Goal: Task Accomplishment & Management: Manage account settings

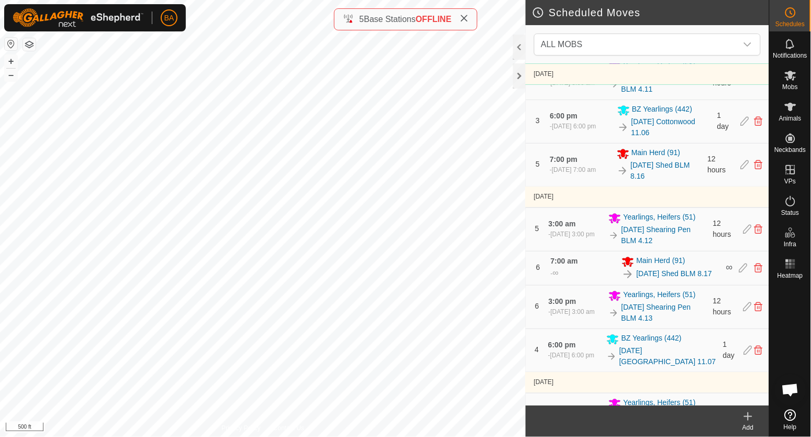
scroll to position [589, 0]
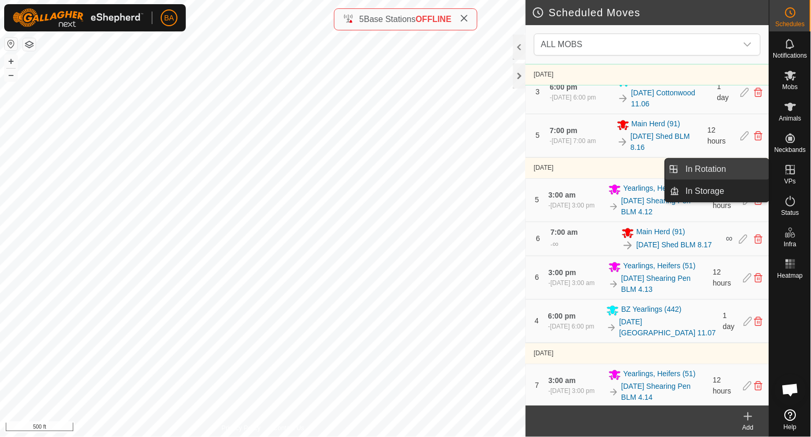
click at [730, 164] on link "In Rotation" at bounding box center [724, 169] width 90 height 21
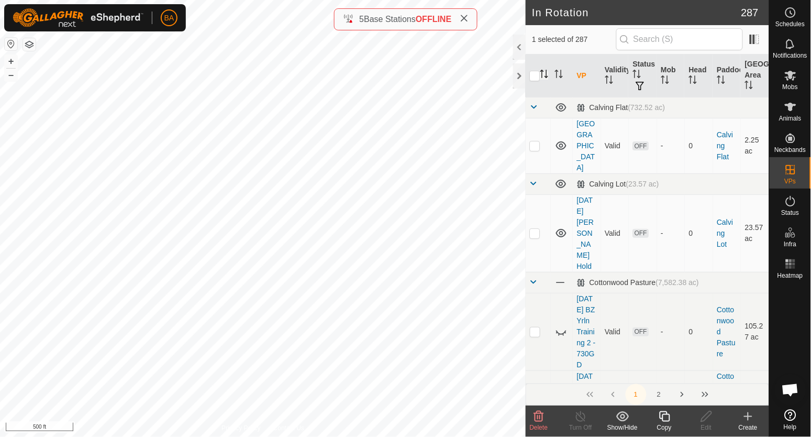
click at [547, 72] on icon "Activate to sort" at bounding box center [547, 74] width 1 height 8
click at [535, 105] on span at bounding box center [534, 107] width 8 height 8
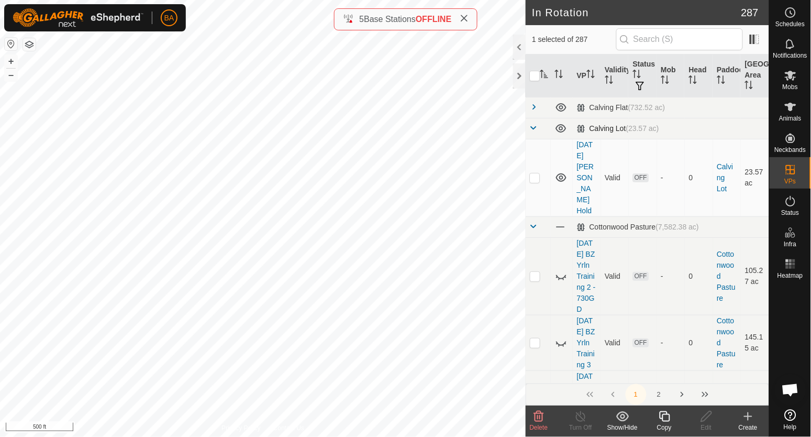
click at [537, 122] on td at bounding box center [538, 128] width 25 height 21
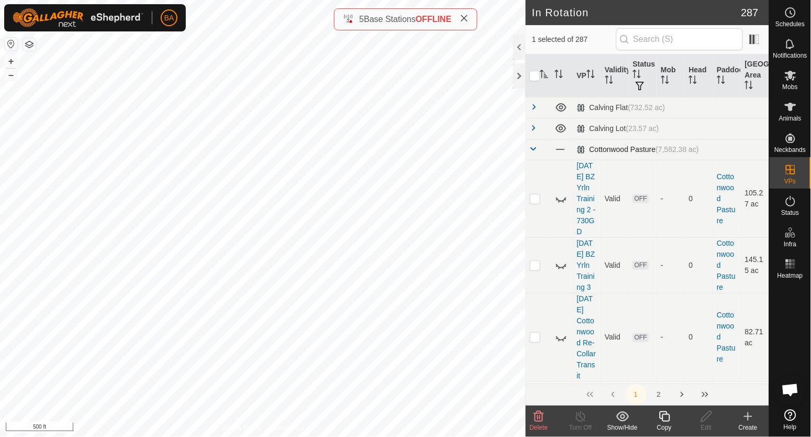
click at [530, 158] on td at bounding box center [538, 149] width 25 height 21
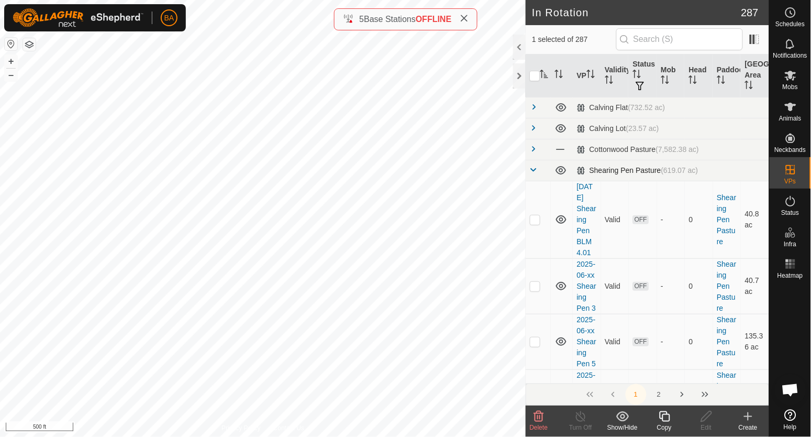
click at [532, 173] on span at bounding box center [534, 169] width 8 height 8
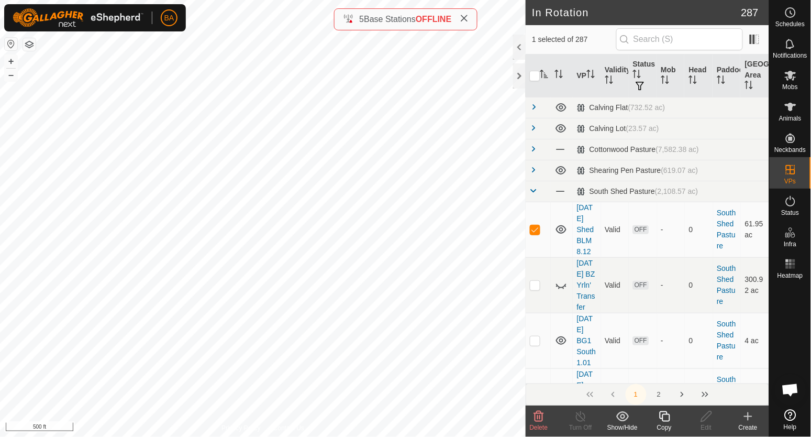
click at [546, 76] on icon "Activate to sort" at bounding box center [545, 74] width 8 height 8
checkbox input "false"
click at [545, 76] on icon "Activate to sort" at bounding box center [545, 74] width 8 height 8
checkbox input "false"
click at [545, 76] on icon "Activate to sort" at bounding box center [544, 74] width 8 height 8
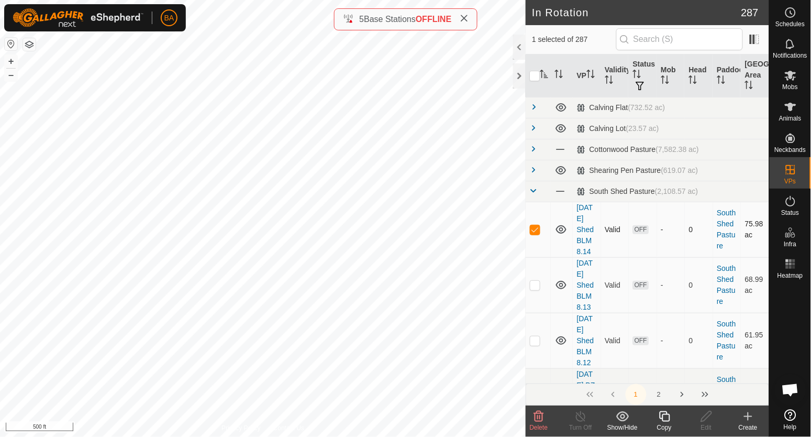
drag, startPoint x: 576, startPoint y: 208, endPoint x: 582, endPoint y: 268, distance: 60.0
click at [582, 257] on td "[DATE] Shed BLM 8.14" at bounding box center [587, 229] width 28 height 55
copy link "[DATE] Shed BLM 8"
drag, startPoint x: 531, startPoint y: 265, endPoint x: 534, endPoint y: 273, distance: 8.0
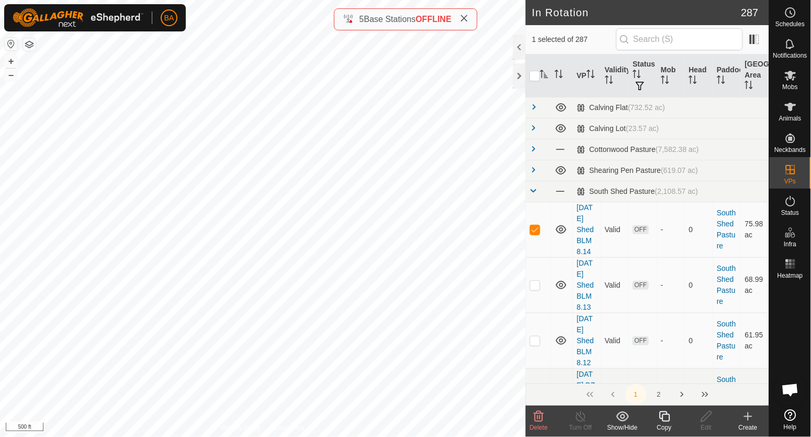
click at [664, 414] on icon at bounding box center [664, 416] width 10 height 10
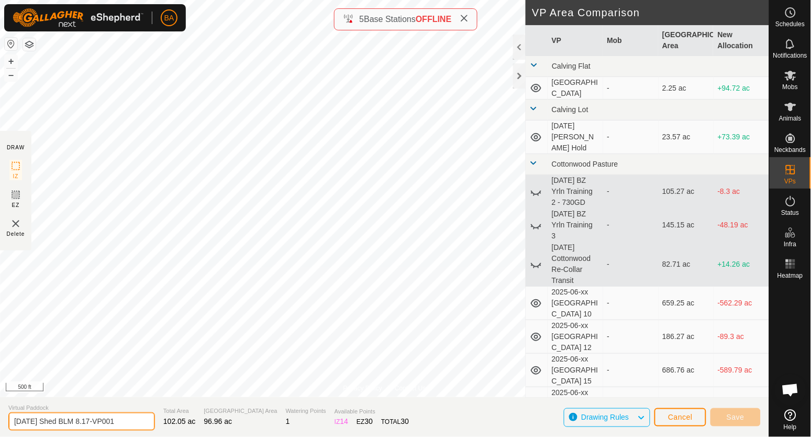
click at [89, 422] on input "[DATE] Shed BLM 8.17-VP001" at bounding box center [81, 421] width 147 height 18
type input "[DATE] Shed BLM 8-9.01"
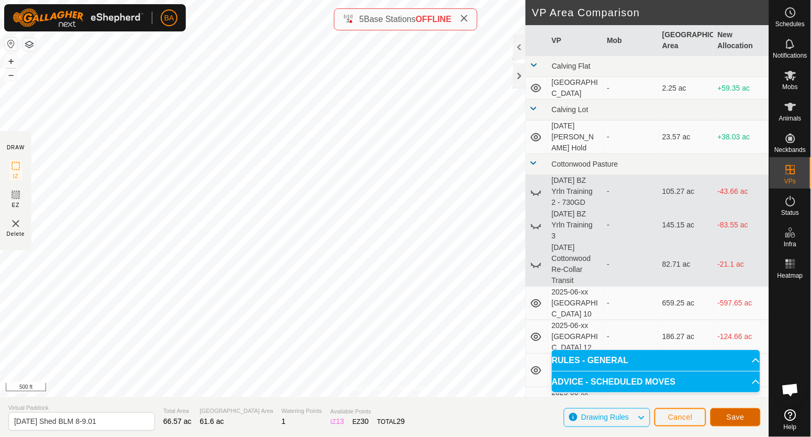
click at [720, 414] on button "Save" at bounding box center [735, 417] width 50 height 18
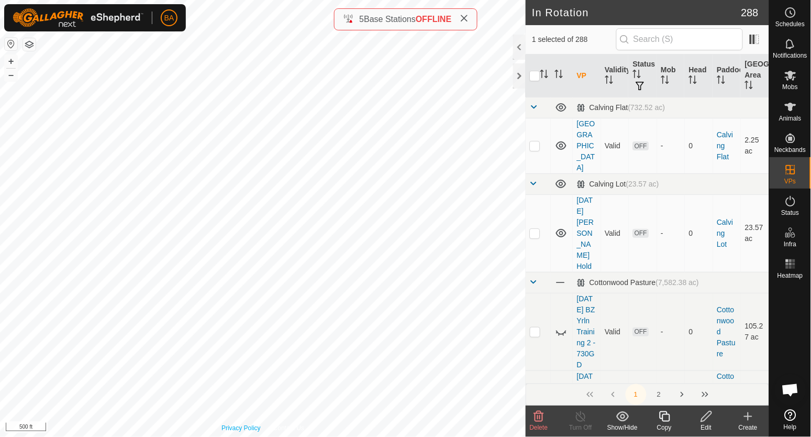
click at [665, 416] on icon at bounding box center [664, 416] width 13 height 13
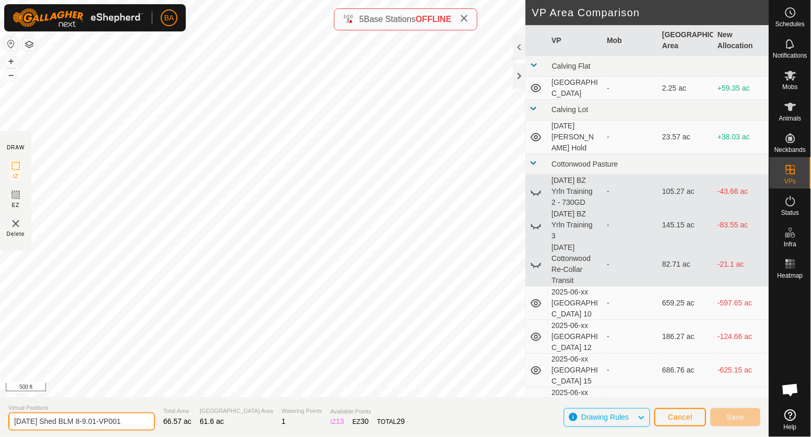
click at [95, 419] on input "[DATE] Shed BLM 8-9.01-VP001" at bounding box center [81, 421] width 147 height 18
type input "[DATE] Shed BLM 9.02"
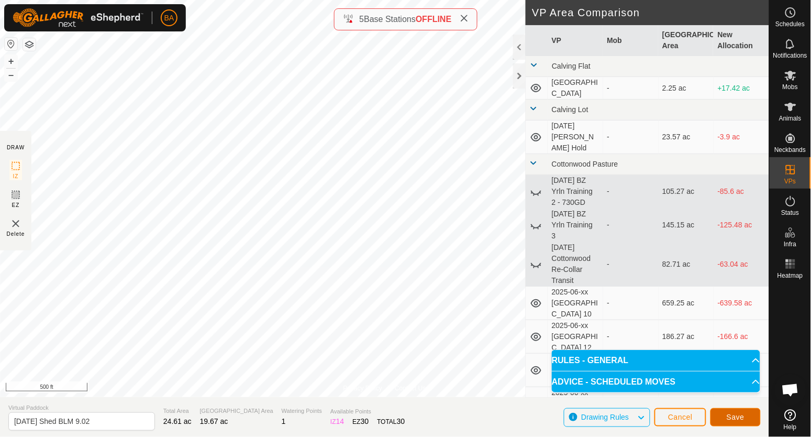
click at [719, 415] on button "Save" at bounding box center [735, 417] width 50 height 18
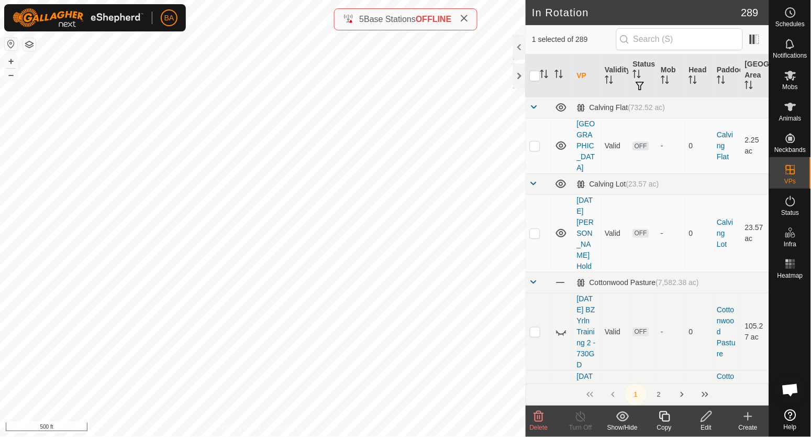
click at [663, 419] on icon at bounding box center [664, 416] width 13 height 13
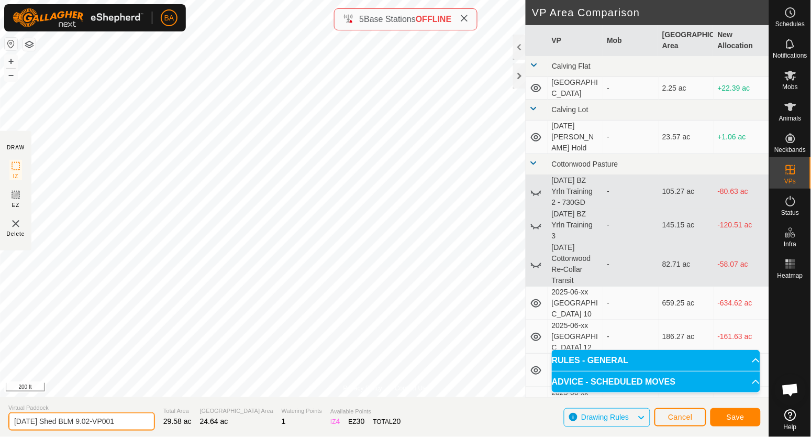
drag, startPoint x: 104, startPoint y: 421, endPoint x: 211, endPoint y: 422, distance: 107.8
click at [211, 428] on section "Virtual Paddock 2025-08-20 Shed BLM 9.02-VP001 Total Area 29.58 ac Grazing Area…" at bounding box center [384, 417] width 769 height 40
type input "[DATE] Shed BLM 9.03"
click at [724, 417] on button "Save" at bounding box center [735, 417] width 50 height 18
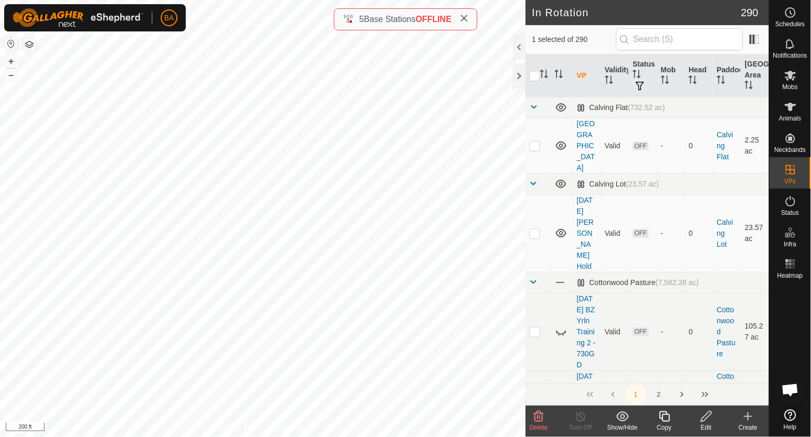
click at [661, 415] on icon at bounding box center [664, 416] width 10 height 10
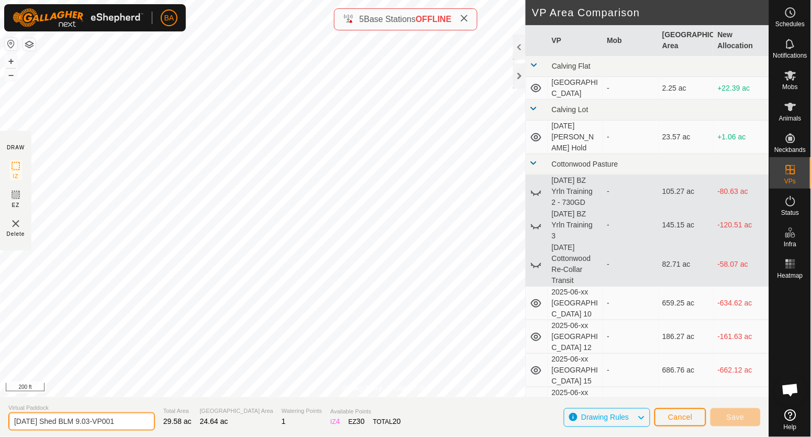
drag, startPoint x: 99, startPoint y: 423, endPoint x: 218, endPoint y: 434, distance: 118.8
click at [217, 434] on section "Virtual Paddock 2025-08-20 Shed BLM 9.03-VP001 Total Area 29.58 ac Grazing Area…" at bounding box center [384, 417] width 769 height 40
type input "[DATE] Shed BLM 9.04"
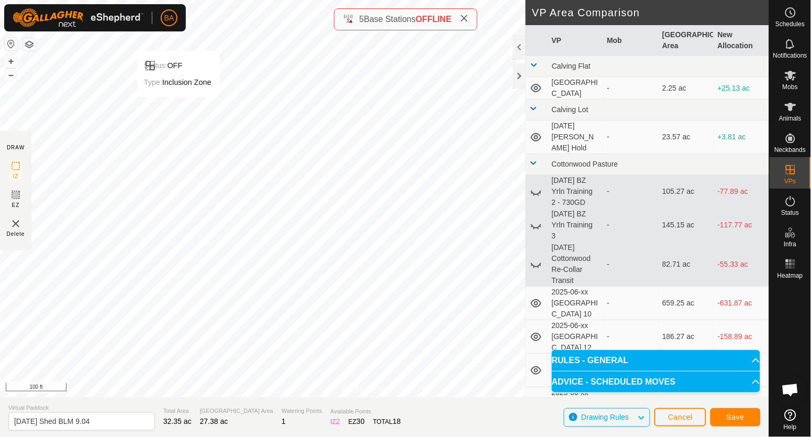
click at [177, 28] on div "BA Schedules Notifications Mobs Animals Neckbands VPs Status Infra Heatmap Help…" at bounding box center [405, 218] width 811 height 437
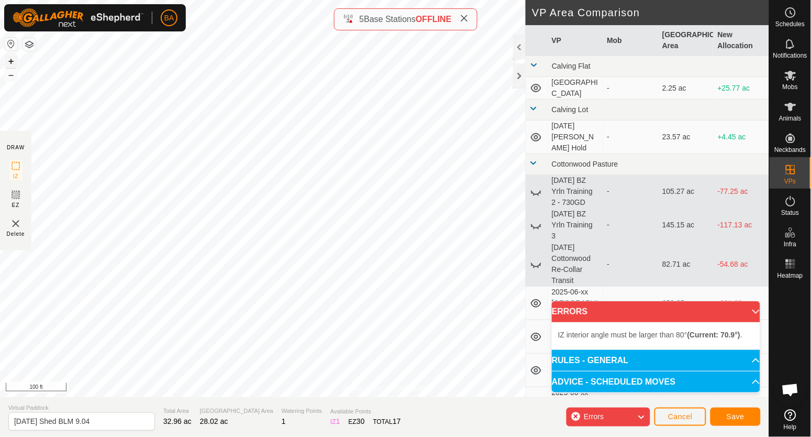
click at [13, 61] on button "+" at bounding box center [11, 61] width 13 height 13
click at [10, 75] on button "–" at bounding box center [11, 75] width 13 height 13
click at [10, 76] on button "–" at bounding box center [11, 75] width 13 height 13
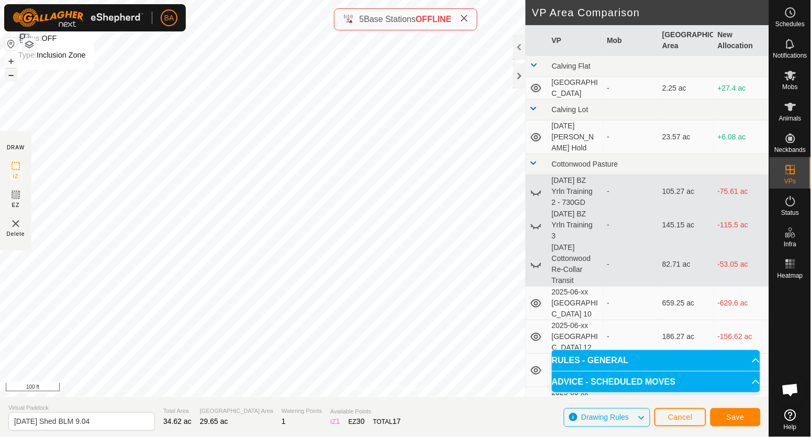
click at [6, 77] on button "–" at bounding box center [11, 75] width 13 height 13
click at [730, 411] on button "Save" at bounding box center [735, 417] width 50 height 18
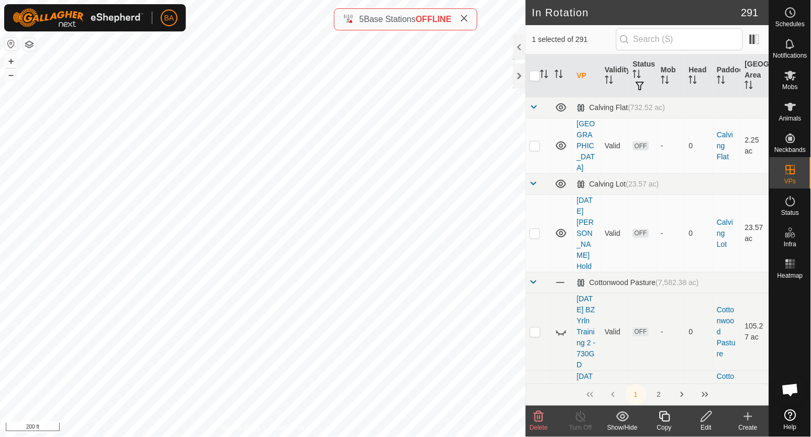
click at [665, 416] on icon at bounding box center [664, 416] width 13 height 13
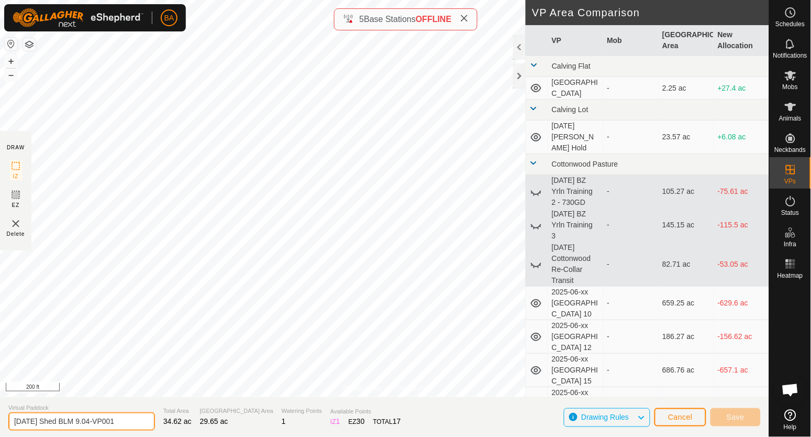
drag, startPoint x: 99, startPoint y: 422, endPoint x: 208, endPoint y: 425, distance: 109.4
click at [208, 425] on section "Virtual Paddock 2025-08-20 Shed BLM 9.04-VP001 Total Area 34.62 ac Grazing Area…" at bounding box center [384, 417] width 769 height 40
type input "[DATE] Shed BLM 9.05"
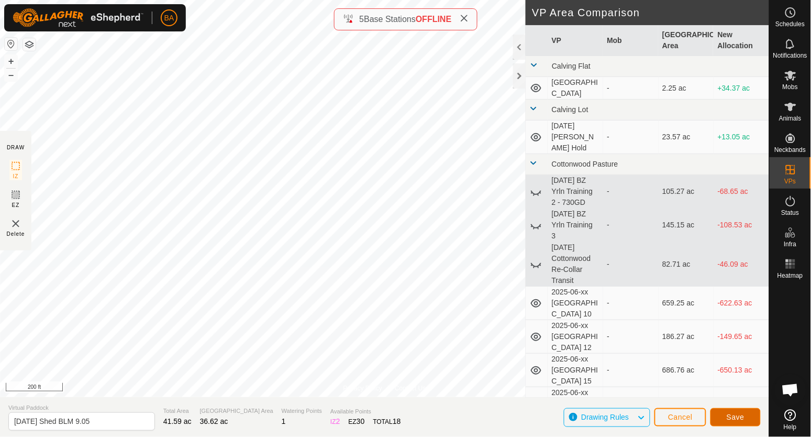
click at [742, 416] on span "Save" at bounding box center [736, 416] width 18 height 8
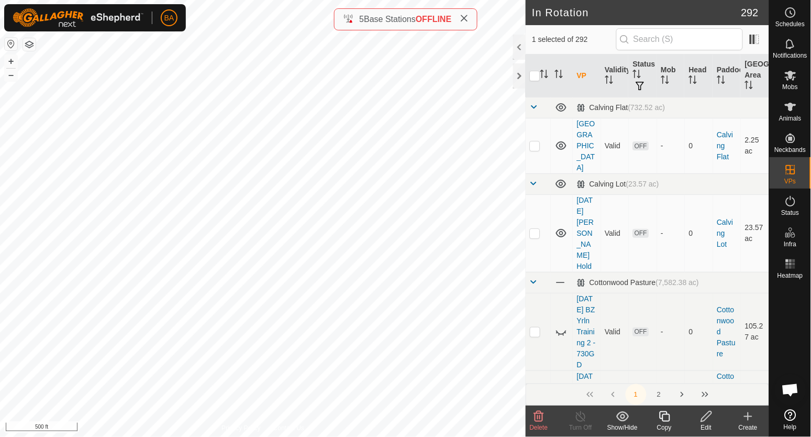
click at [668, 420] on icon at bounding box center [664, 416] width 13 height 13
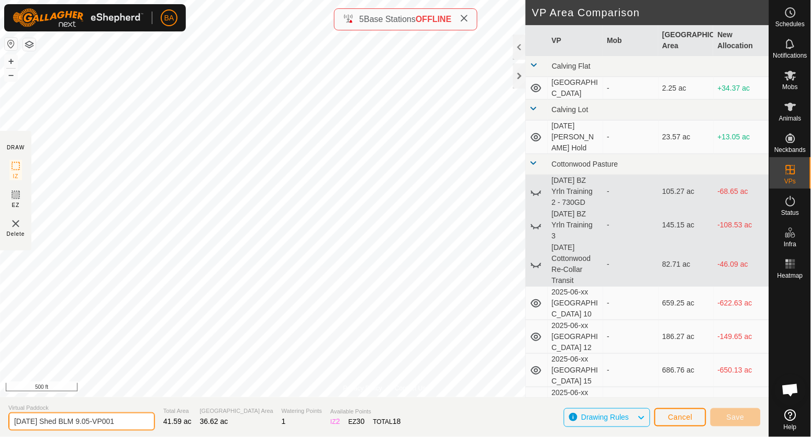
drag, startPoint x: 99, startPoint y: 421, endPoint x: 263, endPoint y: 433, distance: 164.3
click at [263, 433] on section "Virtual Paddock 2025-08-20 Shed BLM 9.05-VP001 Total Area 41.59 ac Grazing Area…" at bounding box center [384, 417] width 769 height 40
type input "[DATE] Shed BLM 9.06"
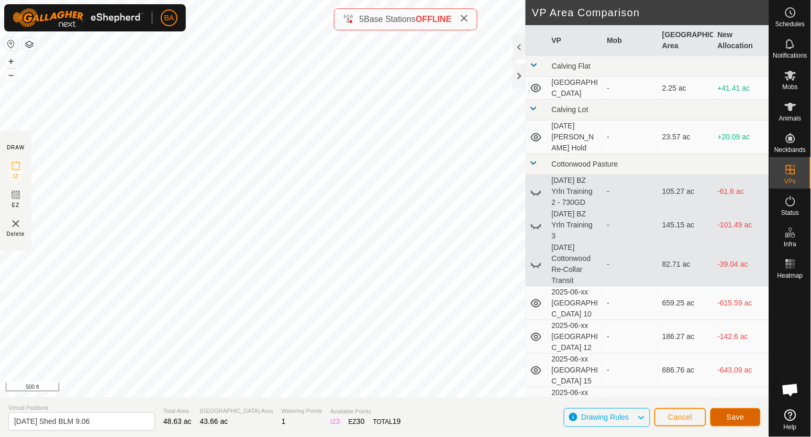
click at [724, 417] on button "Save" at bounding box center [735, 417] width 50 height 18
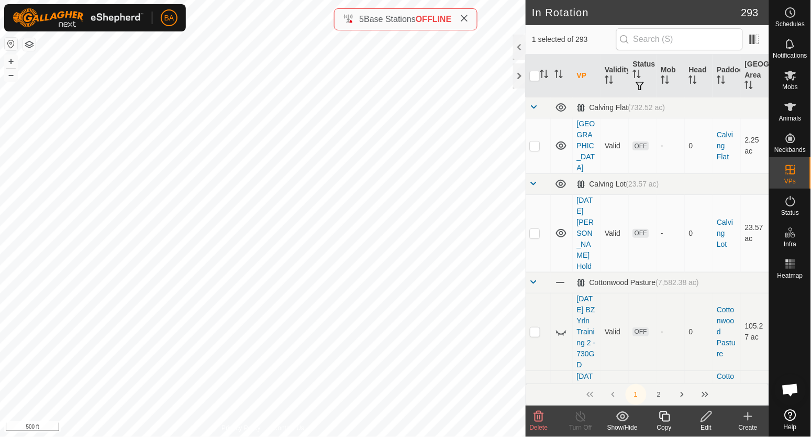
click at [663, 419] on icon at bounding box center [664, 416] width 10 height 10
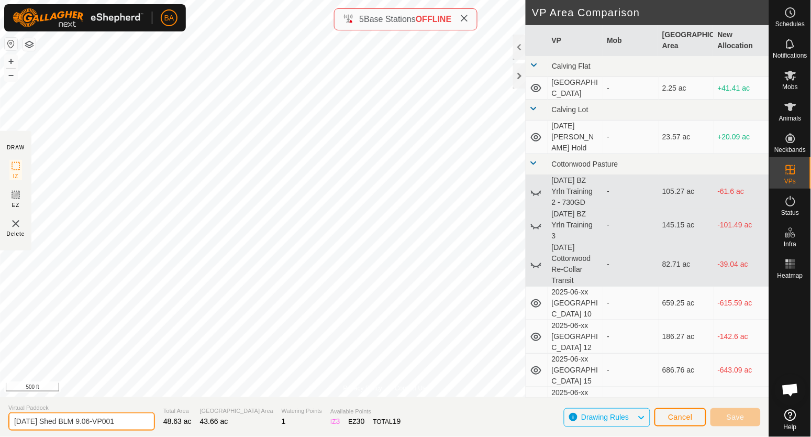
drag, startPoint x: 99, startPoint y: 423, endPoint x: 227, endPoint y: 428, distance: 127.8
click at [226, 428] on section "Virtual Paddock 2025-08-20 Shed BLM 9.06-VP001 Total Area 48.63 ac Grazing Area…" at bounding box center [384, 417] width 769 height 40
type input "[DATE] Shed BLM 9.07"
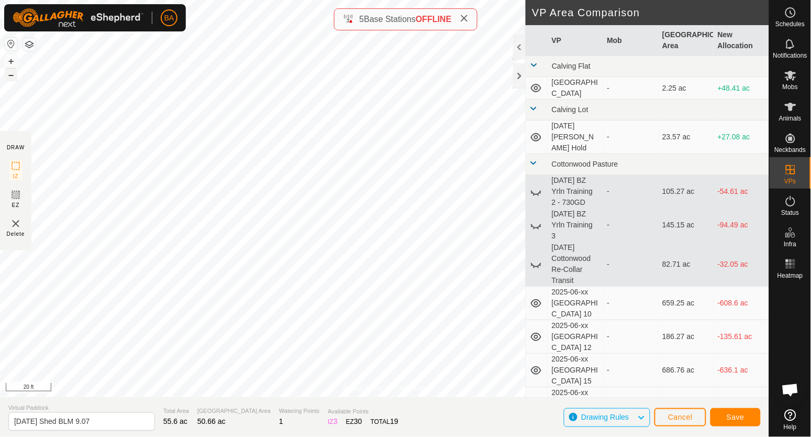
click at [10, 75] on button "–" at bounding box center [11, 75] width 13 height 13
click at [728, 412] on span "Save" at bounding box center [736, 416] width 18 height 8
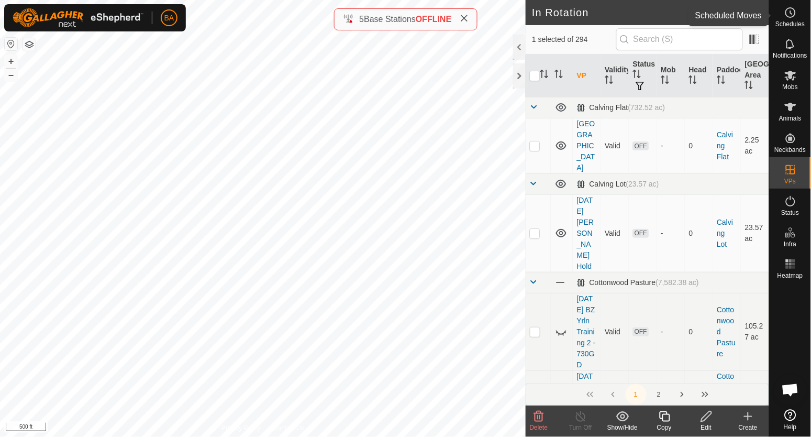
click at [793, 13] on icon at bounding box center [790, 12] width 13 height 13
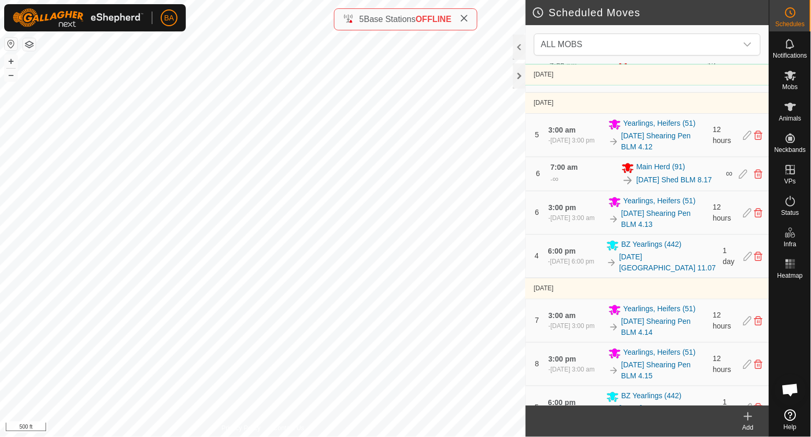
scroll to position [589, 0]
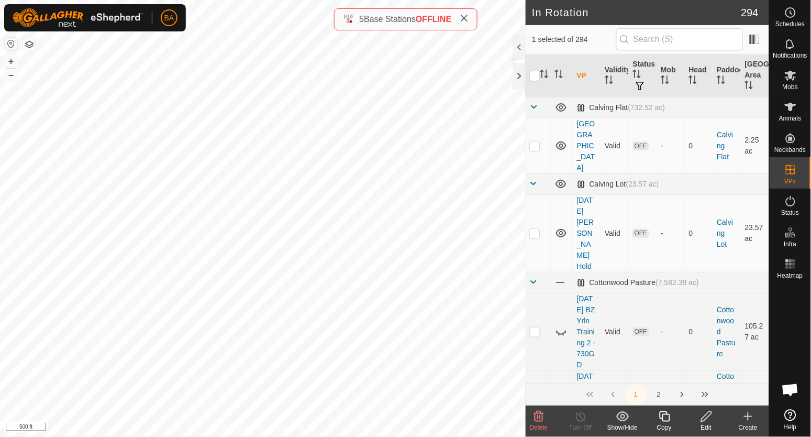
click at [657, 413] on copy-svg-icon at bounding box center [664, 416] width 42 height 13
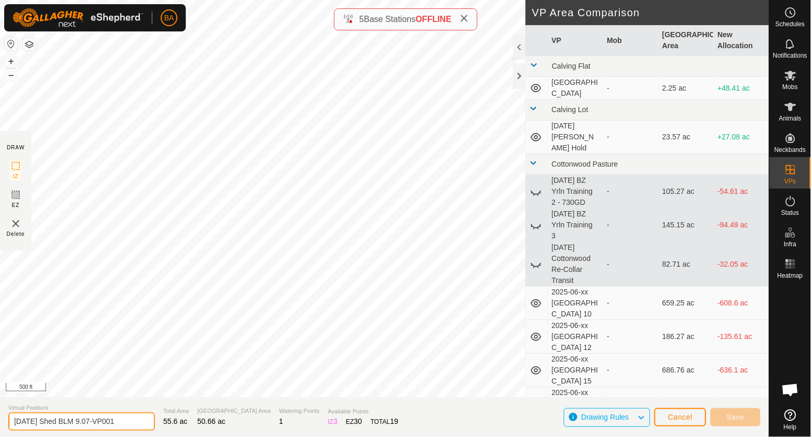
drag, startPoint x: 102, startPoint y: 423, endPoint x: 177, endPoint y: 432, distance: 76.4
click at [177, 432] on section "Virtual Paddock 2025-08-20 Shed BLM 9.07-VP001 Total Area 55.6 ac Grazing Area …" at bounding box center [384, 417] width 769 height 40
type input "[DATE] Shed BLM 9.08"
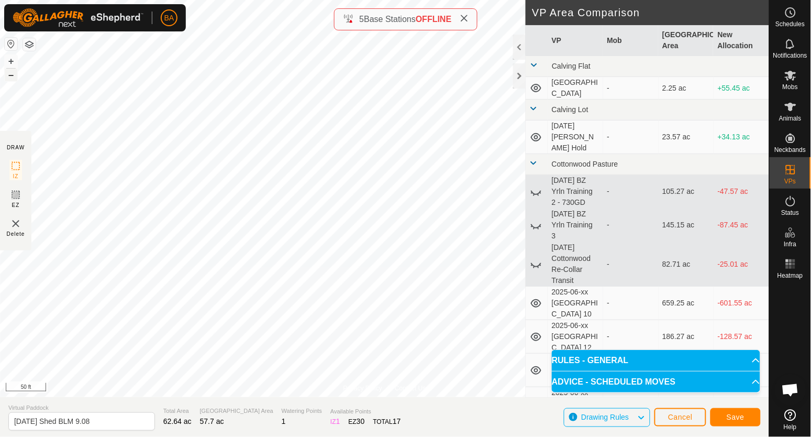
click at [15, 77] on button "–" at bounding box center [11, 75] width 13 height 13
click at [738, 421] on span "Save" at bounding box center [736, 416] width 18 height 8
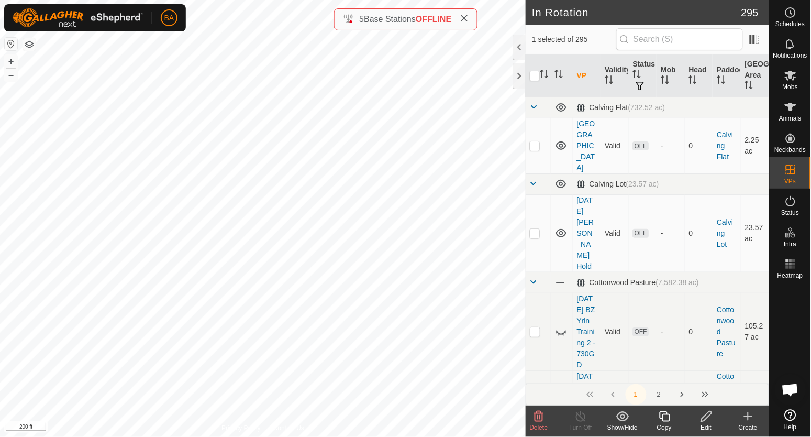
click at [661, 412] on icon at bounding box center [664, 416] width 10 height 10
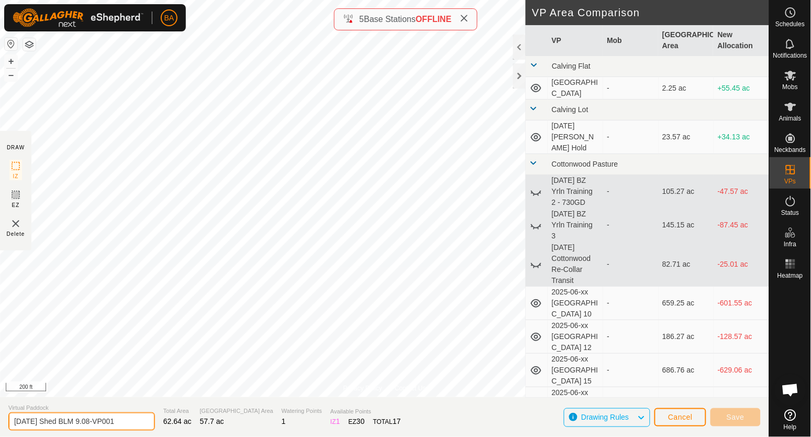
drag, startPoint x: 101, startPoint y: 421, endPoint x: 212, endPoint y: 431, distance: 111.9
click at [212, 431] on section "Virtual Paddock 2025-08-20 Shed BLM 9.08-VP001 Total Area 62.64 ac Grazing Area…" at bounding box center [384, 417] width 769 height 40
type input "[DATE] Shed BLM 9.09"
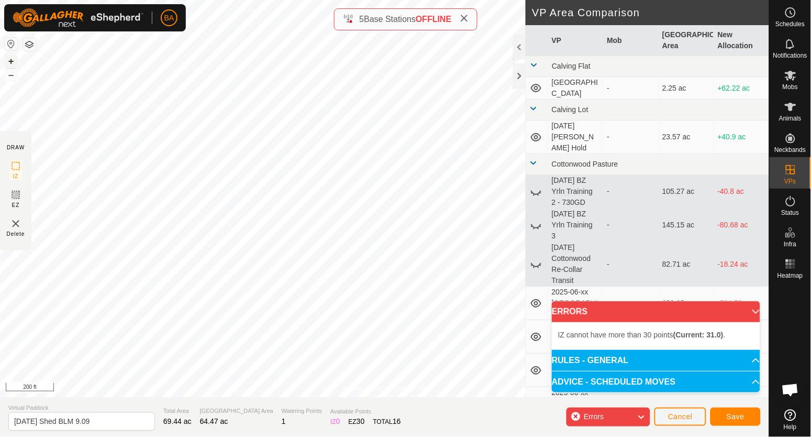
click at [9, 59] on button "+" at bounding box center [11, 61] width 13 height 13
click at [11, 75] on button "–" at bounding box center [11, 75] width 13 height 13
click at [10, 62] on button "+" at bounding box center [11, 61] width 13 height 13
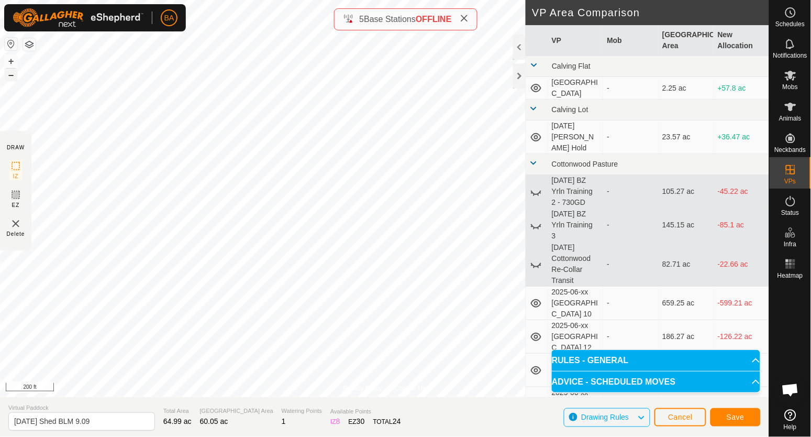
click at [8, 75] on button "–" at bounding box center [11, 75] width 13 height 13
click at [726, 421] on button "Save" at bounding box center [735, 417] width 50 height 18
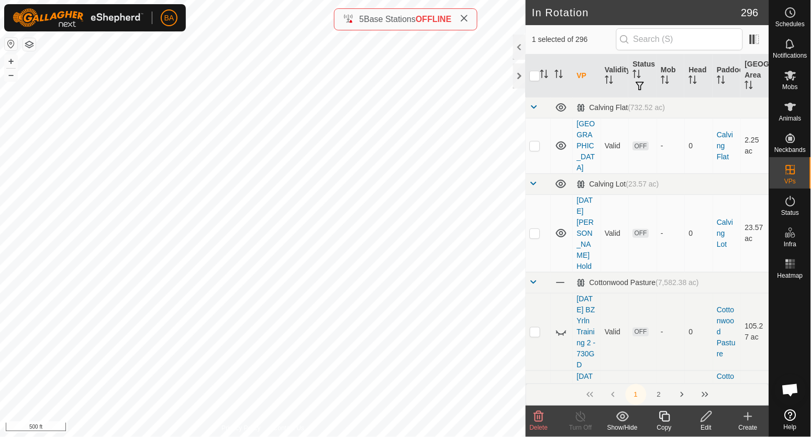
click at [670, 418] on icon at bounding box center [664, 416] width 10 height 10
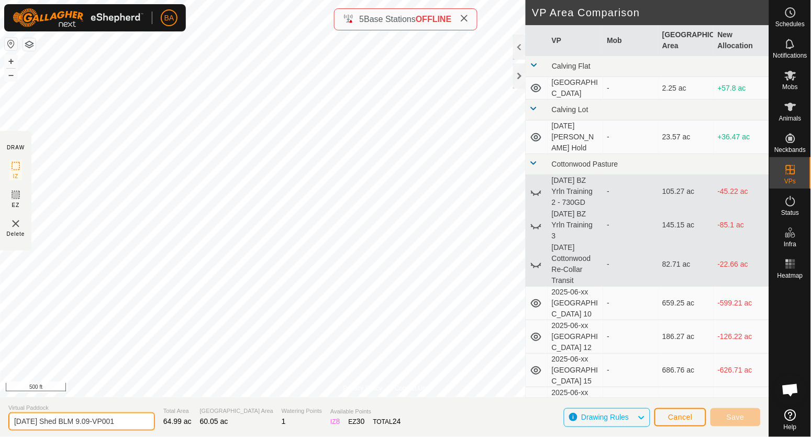
drag, startPoint x: 96, startPoint y: 422, endPoint x: 225, endPoint y: 433, distance: 129.2
click at [227, 436] on html "BA Schedules Notifications Mobs Animals Neckbands VPs Status Infra Heatmap Help…" at bounding box center [405, 218] width 811 height 437
type input "2025-08-20 Shed BLM 9.10"
click at [14, 59] on button "+" at bounding box center [11, 61] width 13 height 13
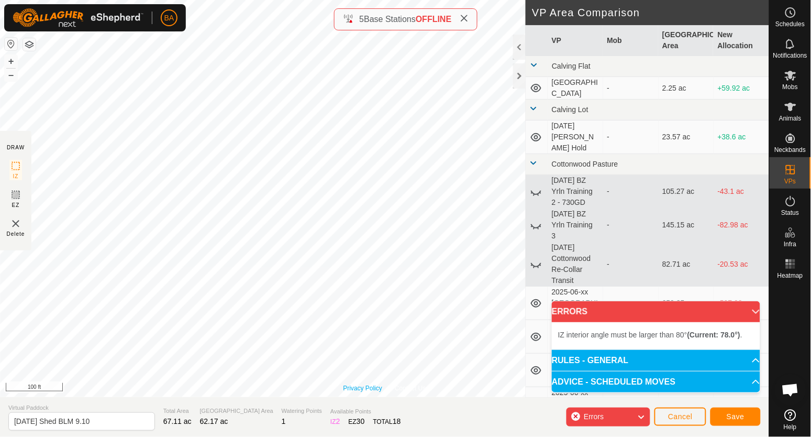
click at [377, 387] on div "Privacy Policy Contact Us Status: OFF Type: Inclusion Zone + – ⇧ i 100 ft" at bounding box center [384, 198] width 769 height 397
click at [10, 76] on button "–" at bounding box center [11, 75] width 13 height 13
click at [10, 59] on button "+" at bounding box center [11, 61] width 13 height 13
click at [16, 77] on button "–" at bounding box center [11, 75] width 13 height 13
click at [12, 81] on button "–" at bounding box center [11, 75] width 13 height 13
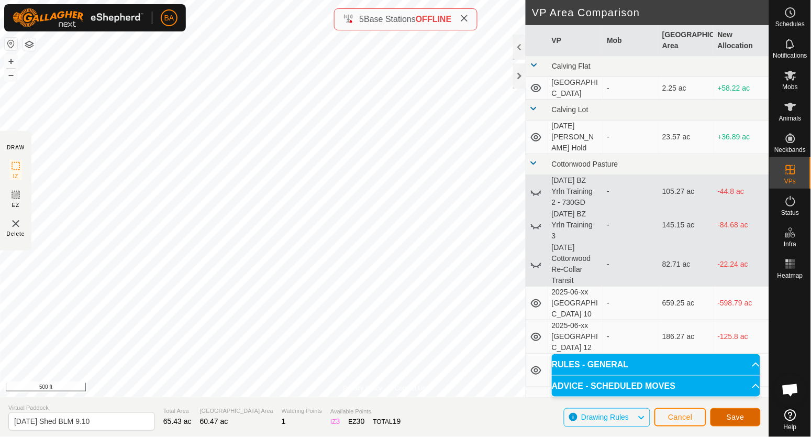
click at [738, 420] on span "Save" at bounding box center [736, 416] width 18 height 8
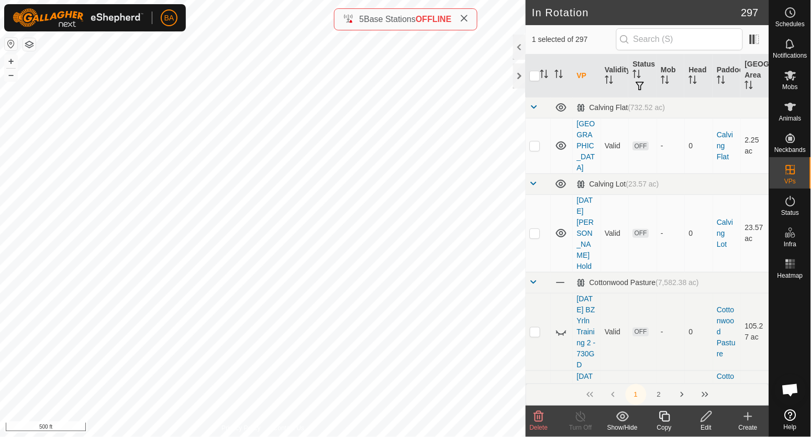
click at [659, 417] on icon at bounding box center [664, 416] width 13 height 13
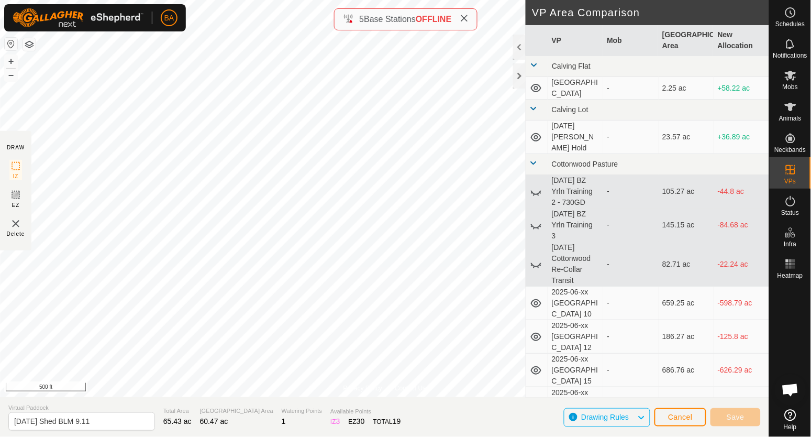
type input "2025-08-20 Shed BLM 9.11"
click at [13, 75] on button "–" at bounding box center [11, 75] width 13 height 13
click at [527, 287] on div "Privacy Policy Contact Us Status: OFF Type: Inclusion Zone + – ⇧ i 200 ft DRAW …" at bounding box center [384, 218] width 769 height 437
click at [741, 416] on span "Save" at bounding box center [736, 416] width 18 height 8
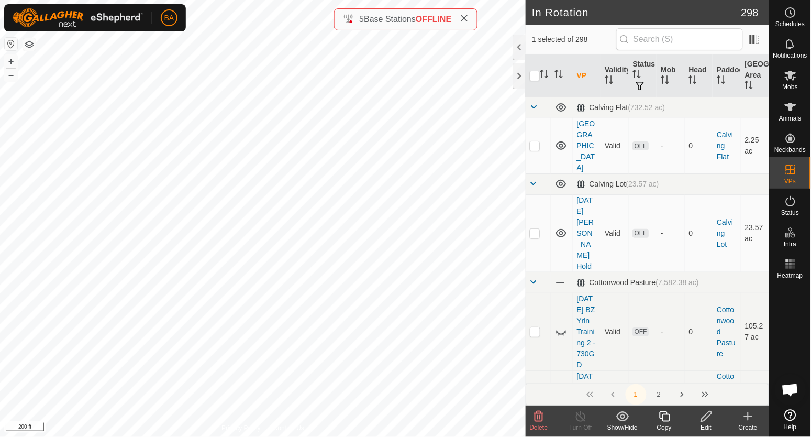
click at [659, 414] on icon at bounding box center [664, 416] width 13 height 13
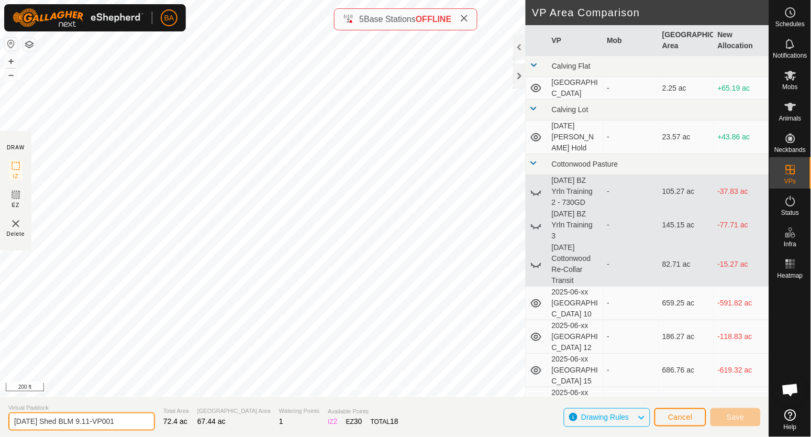
drag, startPoint x: 99, startPoint y: 421, endPoint x: 218, endPoint y: 417, distance: 119.4
click at [222, 421] on section "Virtual Paddock 2025-08-20 Shed BLM 9.11-VP001 Total Area 72.4 ac Grazing Area …" at bounding box center [384, 417] width 769 height 40
type input "2025-08-20 Shed BLM 9.12"
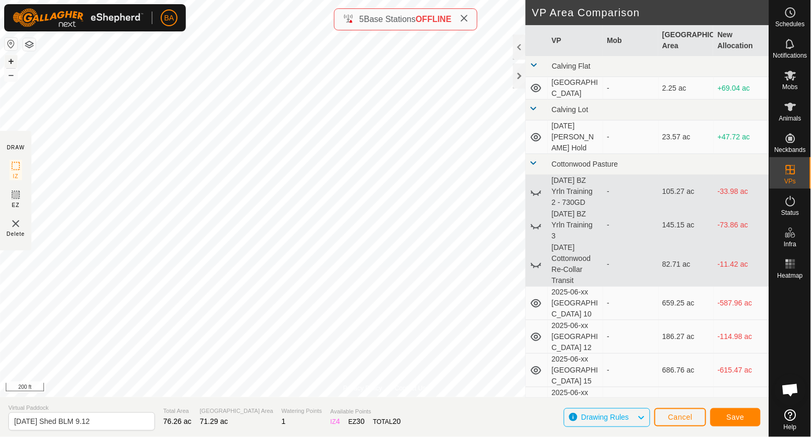
click at [15, 59] on button "+" at bounding box center [11, 61] width 13 height 13
click at [11, 60] on button "+" at bounding box center [11, 61] width 13 height 13
click at [10, 76] on button "–" at bounding box center [11, 75] width 13 height 13
click at [10, 60] on button "+" at bounding box center [11, 61] width 13 height 13
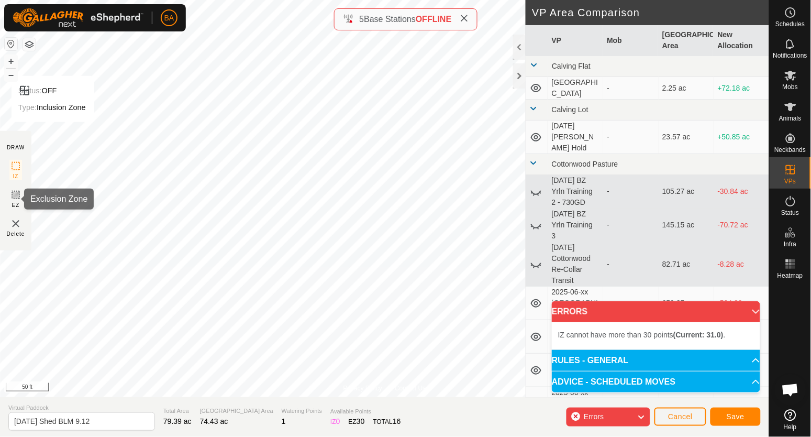
click at [15, 196] on icon at bounding box center [15, 194] width 13 height 13
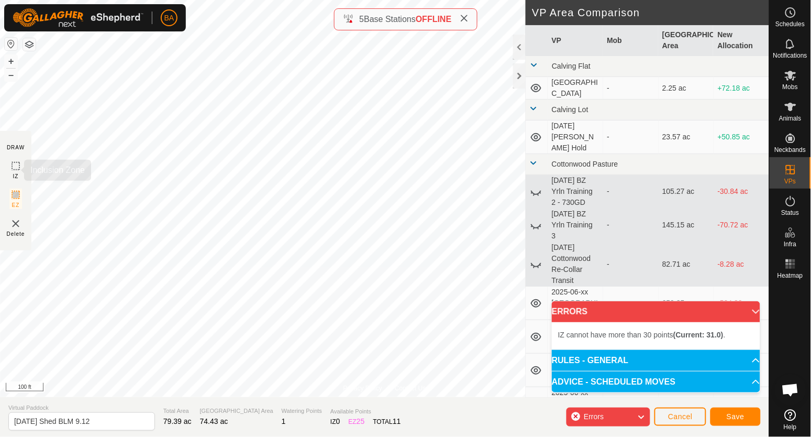
click at [15, 168] on icon at bounding box center [15, 166] width 13 height 13
click at [14, 76] on button "–" at bounding box center [11, 75] width 13 height 13
click at [10, 58] on button "+" at bounding box center [11, 61] width 13 height 13
click at [10, 72] on button "–" at bounding box center [11, 75] width 13 height 13
click at [12, 75] on button "–" at bounding box center [11, 75] width 13 height 13
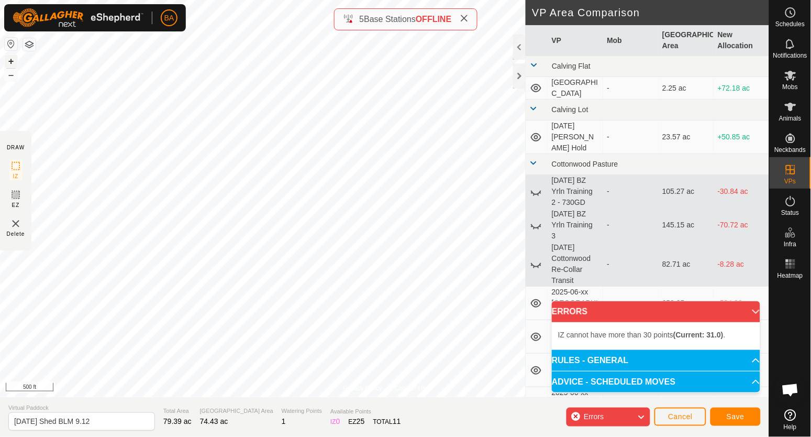
click at [9, 60] on button "+" at bounding box center [11, 61] width 13 height 13
click at [8, 60] on button "+" at bounding box center [11, 61] width 13 height 13
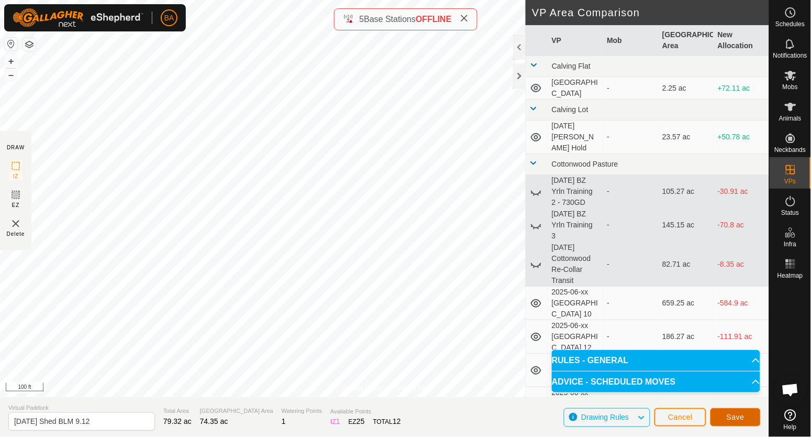
click at [742, 421] on button "Save" at bounding box center [735, 417] width 50 height 18
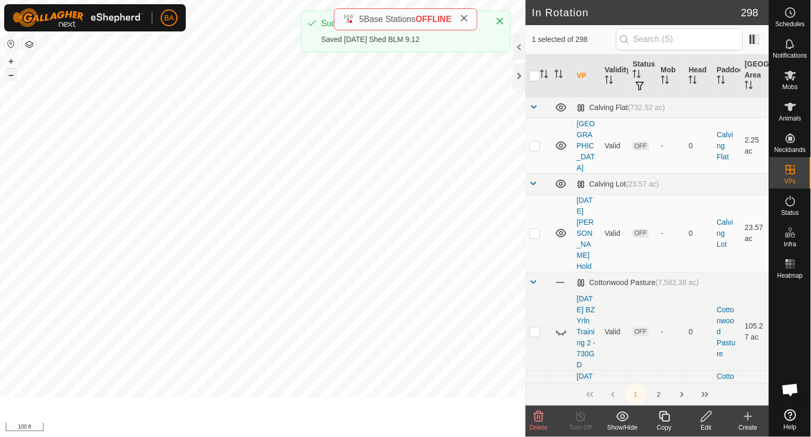
click at [13, 76] on button "–" at bounding box center [11, 75] width 13 height 13
click at [12, 77] on button "–" at bounding box center [11, 75] width 13 height 13
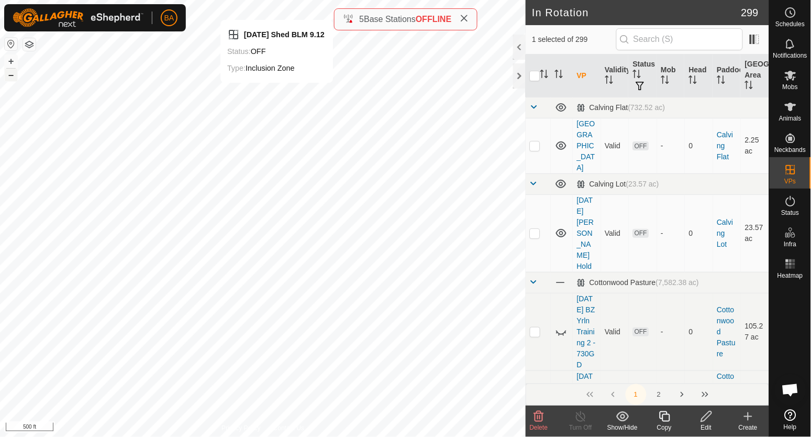
checkbox input "false"
click at [665, 417] on icon at bounding box center [664, 416] width 13 height 13
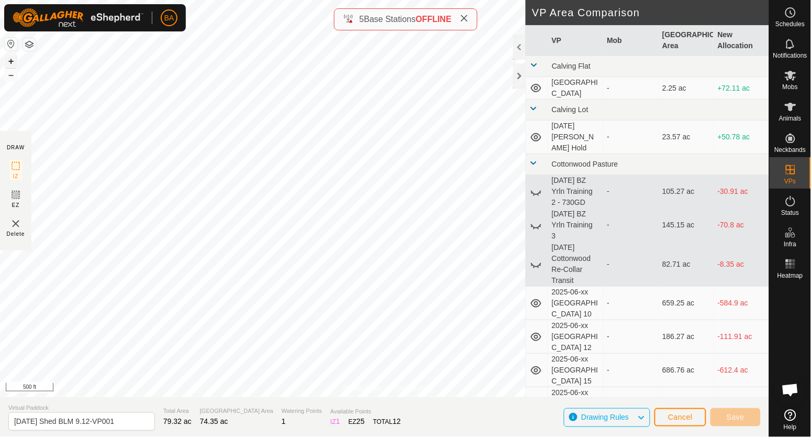
click at [12, 61] on button "+" at bounding box center [11, 61] width 13 height 13
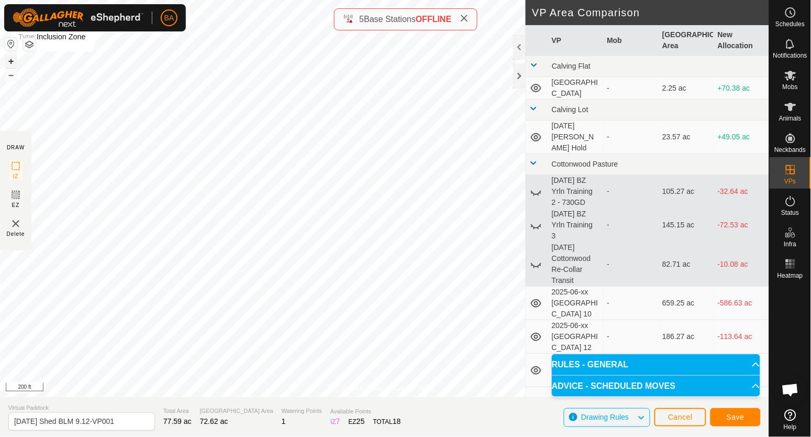
click at [13, 62] on button "+" at bounding box center [11, 61] width 13 height 13
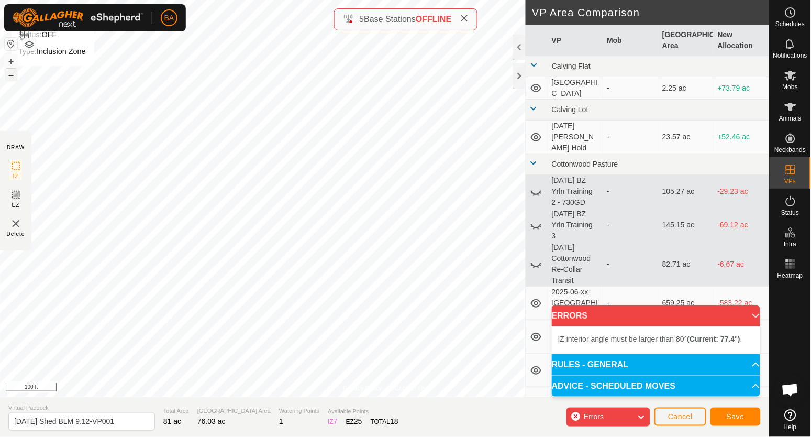
click at [12, 76] on button "–" at bounding box center [11, 75] width 13 height 13
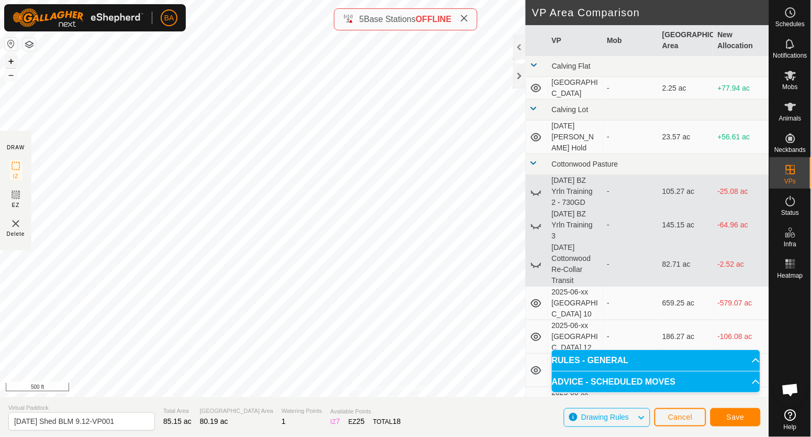
click at [10, 61] on button "+" at bounding box center [11, 61] width 13 height 13
click at [10, 60] on button "+" at bounding box center [11, 61] width 13 height 13
click at [15, 62] on button "+" at bounding box center [11, 61] width 13 height 13
click at [15, 76] on button "–" at bounding box center [11, 75] width 13 height 13
click at [12, 76] on button "–" at bounding box center [11, 75] width 13 height 13
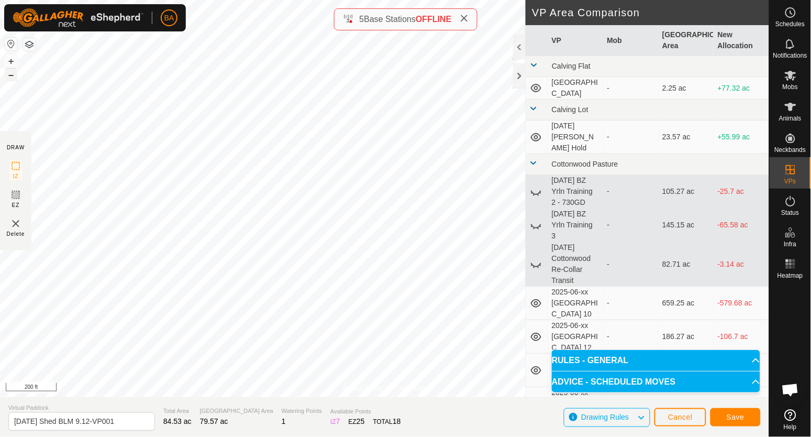
click at [12, 76] on button "–" at bounding box center [11, 75] width 13 height 13
drag, startPoint x: 101, startPoint y: 420, endPoint x: 200, endPoint y: 438, distance: 101.6
click at [200, 436] on html "BA Schedules Notifications Mobs Animals Neckbands VPs Status Infra Heatmap Help…" at bounding box center [405, 218] width 811 height 437
type input "[DATE] Shed BLM 9.13"
click at [737, 417] on span "Save" at bounding box center [736, 416] width 18 height 8
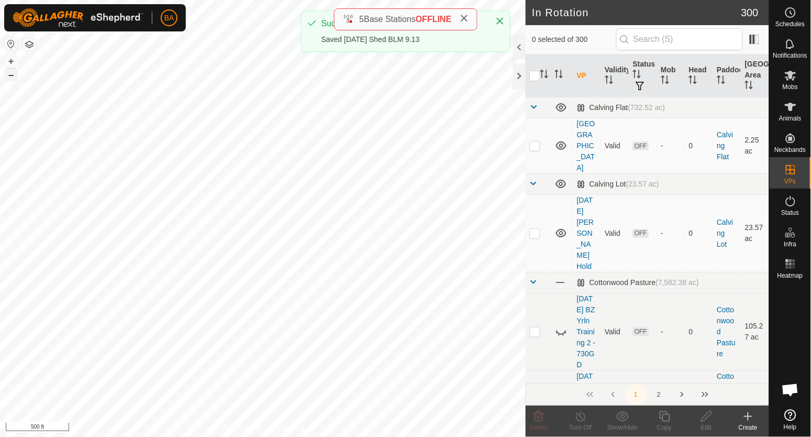
click at [7, 75] on button "–" at bounding box center [11, 75] width 13 height 13
click at [11, 62] on button "+" at bounding box center [11, 61] width 13 height 13
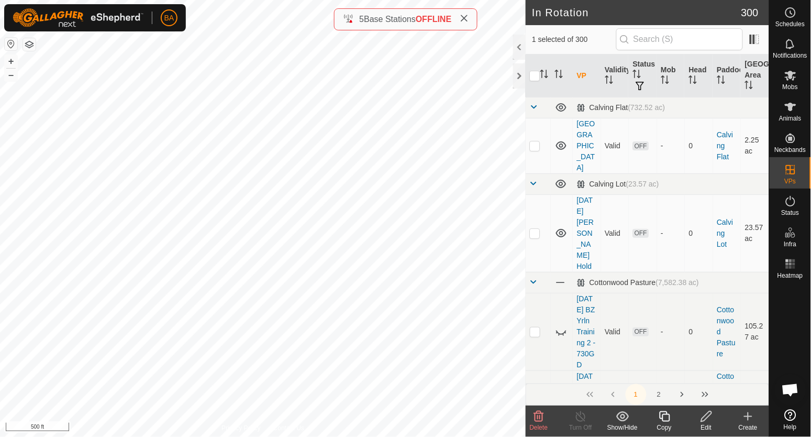
click at [665, 418] on icon at bounding box center [664, 416] width 13 height 13
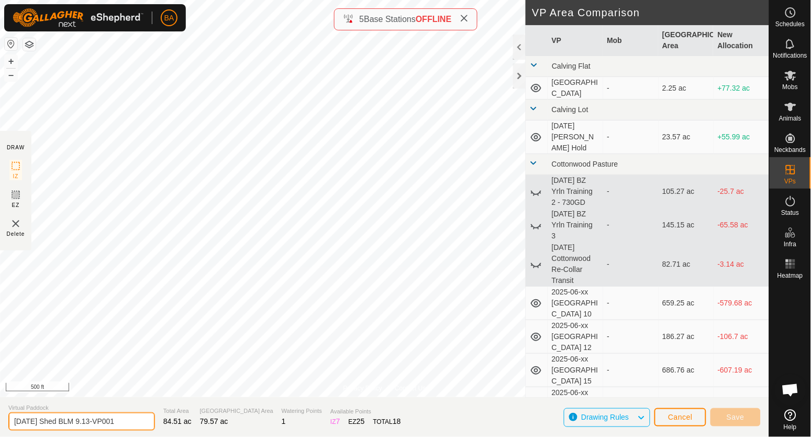
drag, startPoint x: 101, startPoint y: 419, endPoint x: 238, endPoint y: 426, distance: 137.3
click at [238, 427] on section "Virtual Paddock 2025-08-20 Shed BLM 9.13-VP001 Total Area 84.51 ac Grazing Area…" at bounding box center [384, 417] width 769 height 40
type input "[DATE] Shed BLM 9.14"
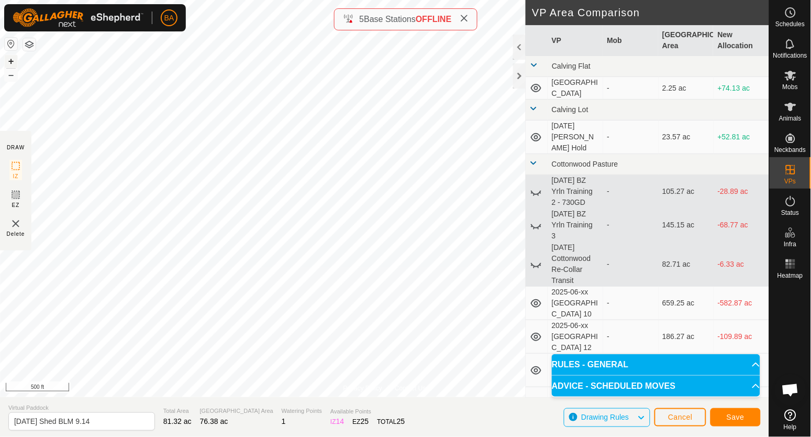
click at [10, 59] on button "+" at bounding box center [11, 61] width 13 height 13
click at [9, 60] on button "+" at bounding box center [11, 61] width 13 height 13
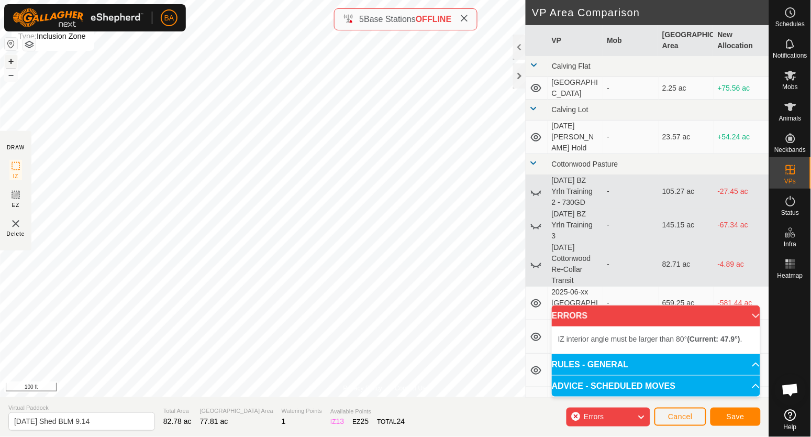
click at [11, 61] on button "+" at bounding box center [11, 61] width 13 height 13
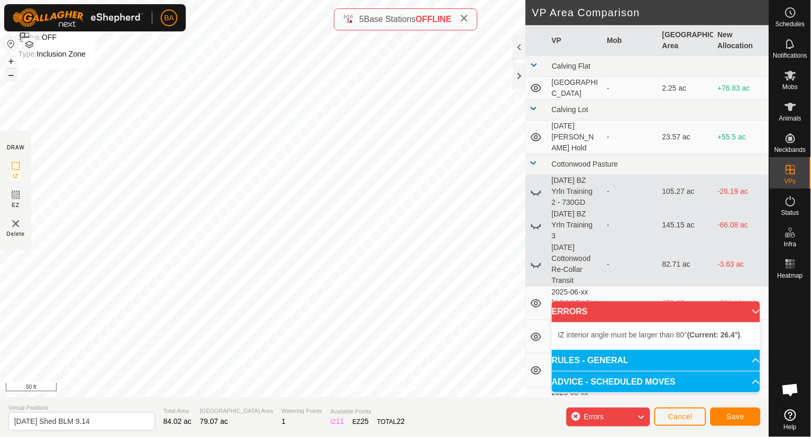
click at [9, 76] on button "–" at bounding box center [11, 75] width 13 height 13
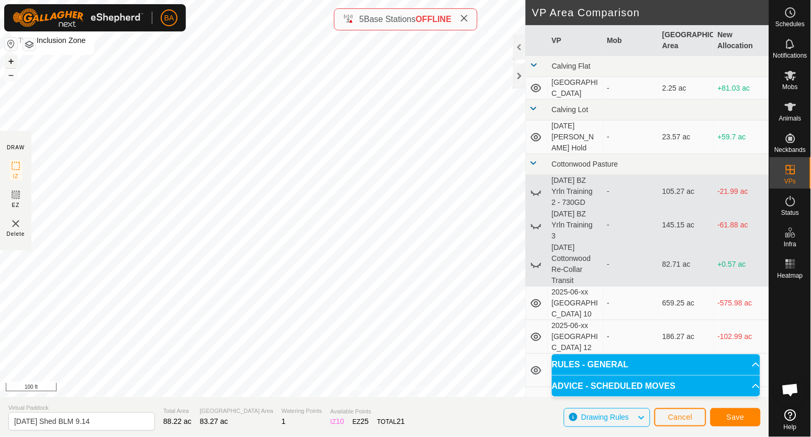
click at [10, 64] on button "+" at bounding box center [11, 61] width 13 height 13
click at [10, 81] on button "–" at bounding box center [11, 75] width 13 height 13
click at [10, 80] on button "–" at bounding box center [11, 75] width 13 height 13
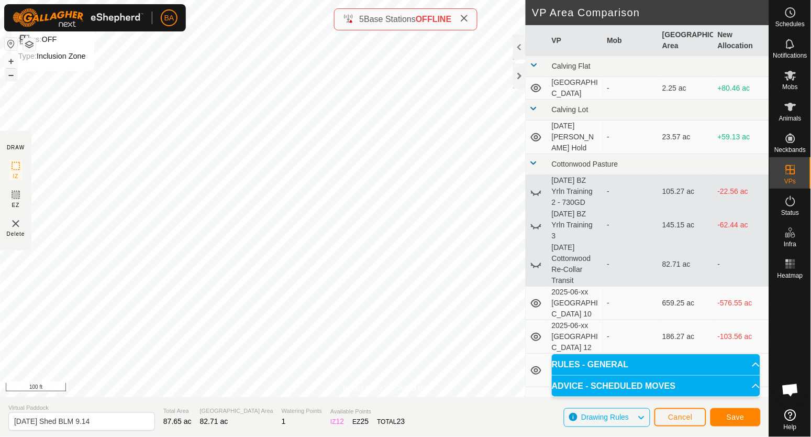
click at [10, 76] on button "–" at bounding box center [11, 75] width 13 height 13
click at [10, 60] on button "+" at bounding box center [11, 61] width 13 height 13
click at [9, 75] on button "–" at bounding box center [11, 75] width 13 height 13
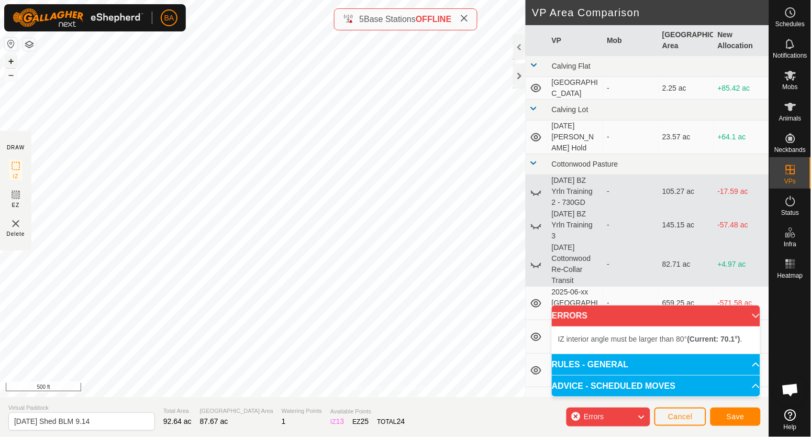
click at [8, 63] on button "+" at bounding box center [11, 61] width 13 height 13
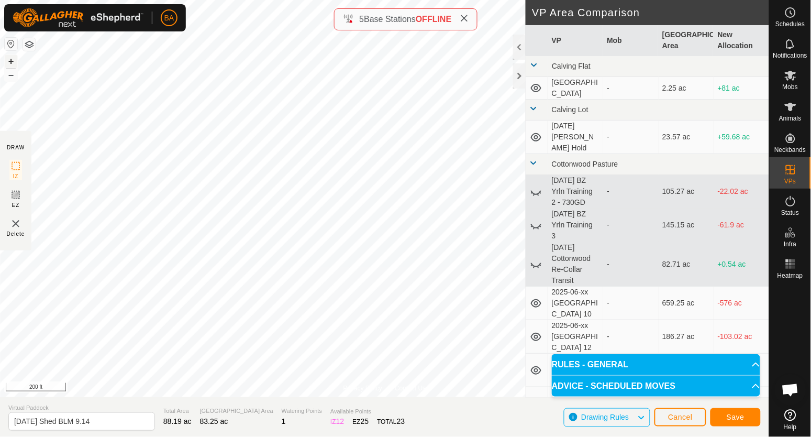
click at [12, 60] on button "+" at bounding box center [11, 61] width 13 height 13
click at [10, 78] on button "–" at bounding box center [11, 75] width 13 height 13
click at [10, 76] on button "–" at bounding box center [11, 75] width 13 height 13
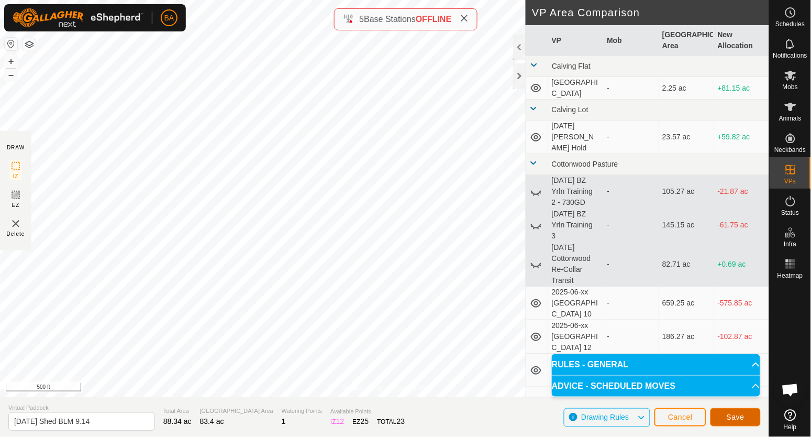
click at [746, 419] on button "Save" at bounding box center [735, 417] width 50 height 18
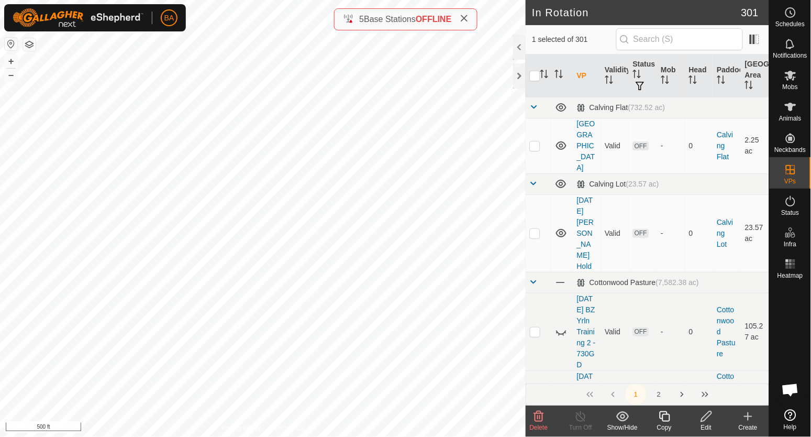
click at [667, 421] on icon at bounding box center [664, 416] width 10 height 10
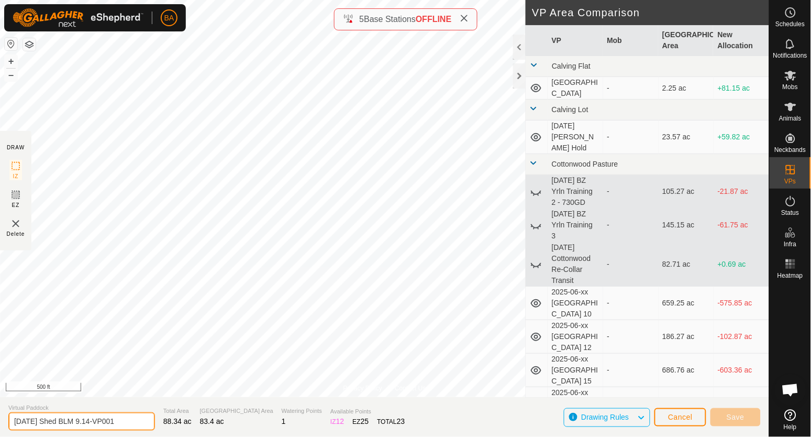
click at [203, 427] on section "Virtual Paddock 2025-08-20 Shed BLM 9.14-VP001 Total Area 88.34 ac Grazing Area…" at bounding box center [384, 417] width 769 height 40
type input "2025-08-20 Shed BLM 9.15"
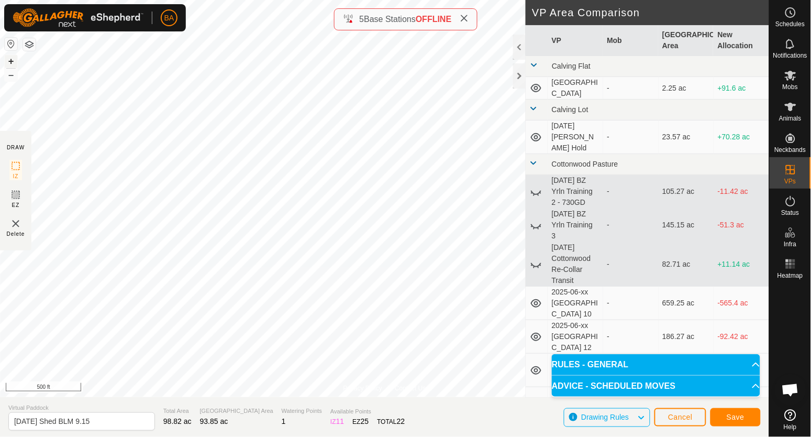
click at [14, 59] on button "+" at bounding box center [11, 61] width 13 height 13
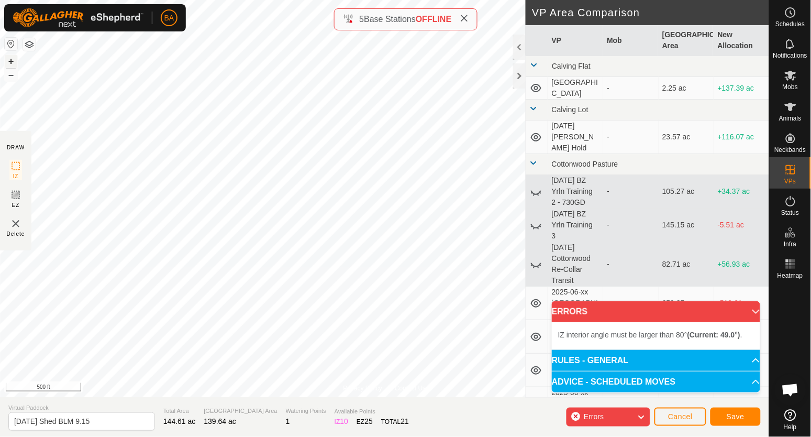
click at [14, 60] on button "+" at bounding box center [11, 61] width 13 height 13
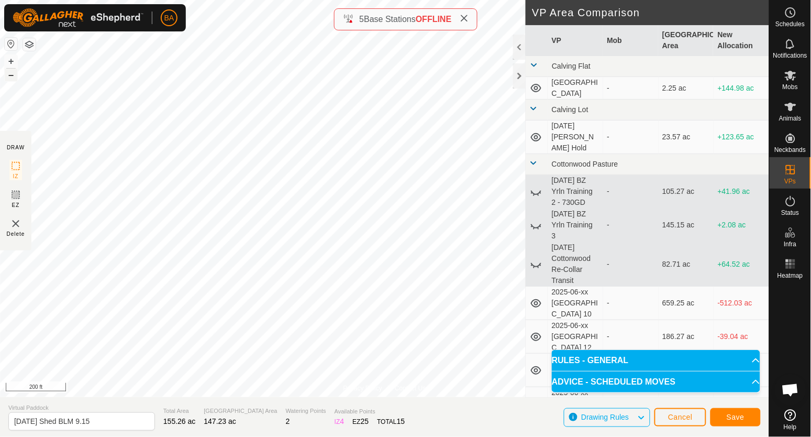
click at [12, 72] on button "–" at bounding box center [11, 75] width 13 height 13
click at [12, 73] on button "–" at bounding box center [11, 75] width 13 height 13
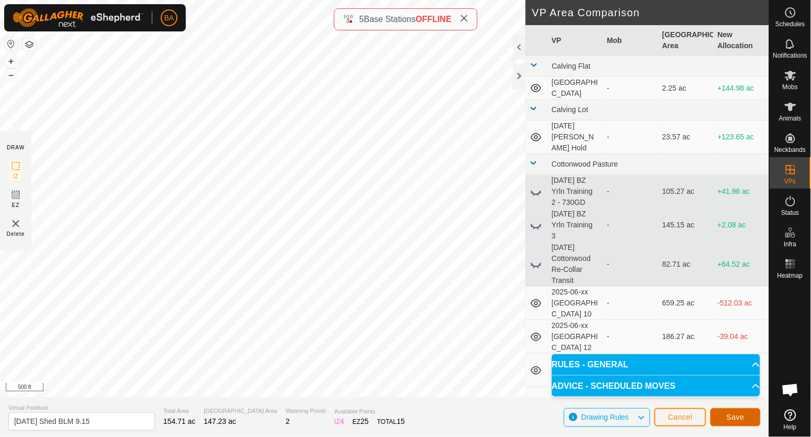
click at [747, 410] on button "Save" at bounding box center [735, 417] width 50 height 18
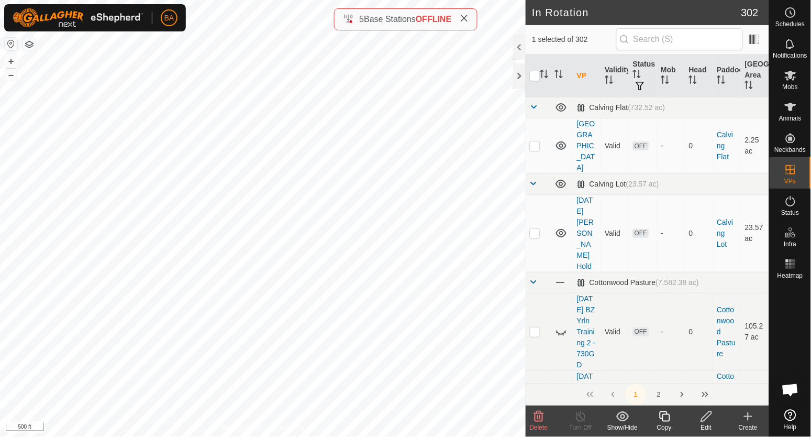
click at [665, 420] on icon at bounding box center [664, 416] width 13 height 13
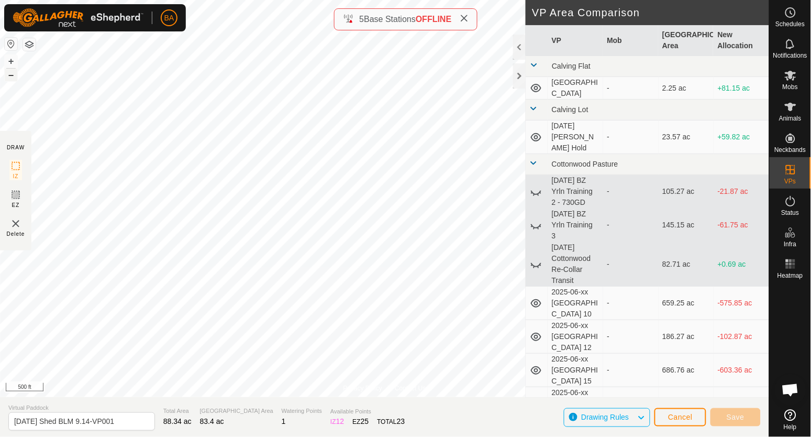
click at [10, 77] on button "–" at bounding box center [11, 75] width 13 height 13
click at [12, 63] on button "+" at bounding box center [11, 61] width 13 height 13
click at [12, 62] on button "+" at bounding box center [11, 61] width 13 height 13
click at [11, 76] on button "–" at bounding box center [11, 75] width 13 height 13
click at [17, 189] on icon at bounding box center [15, 194] width 13 height 13
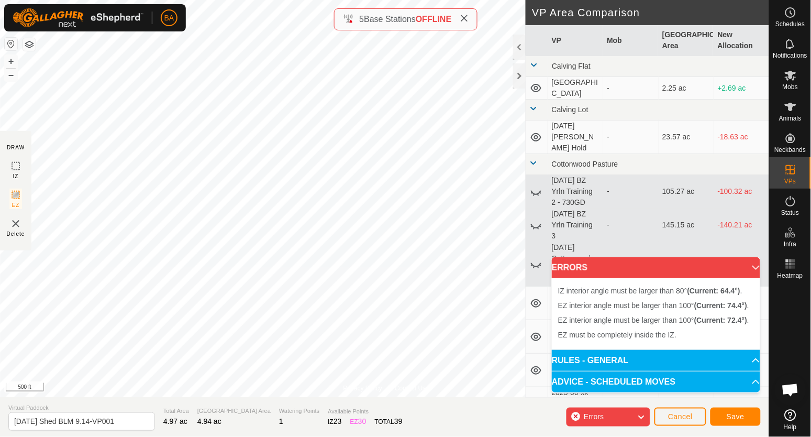
click at [19, 163] on icon at bounding box center [15, 166] width 13 height 13
click at [8, 63] on button "+" at bounding box center [11, 61] width 13 height 13
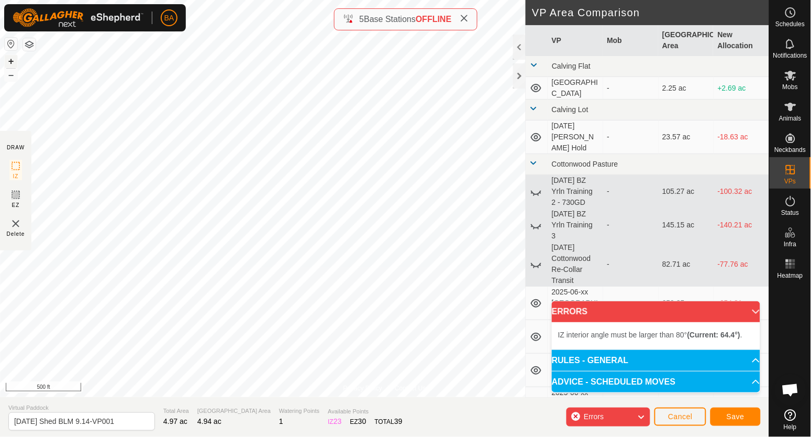
click at [8, 62] on button "+" at bounding box center [11, 61] width 13 height 13
click at [10, 59] on button "+" at bounding box center [11, 61] width 13 height 13
click at [10, 55] on button "+" at bounding box center [11, 61] width 13 height 13
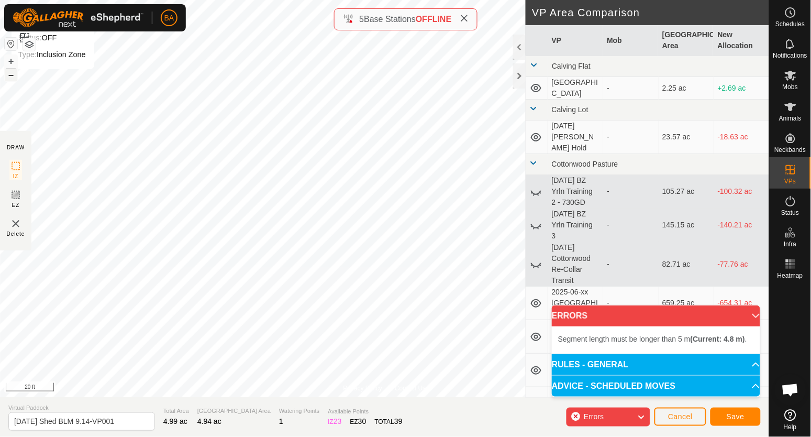
click at [10, 77] on button "–" at bounding box center [11, 75] width 13 height 13
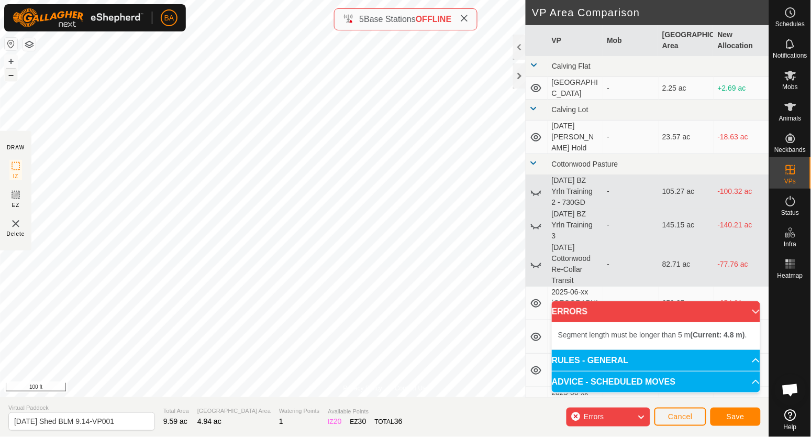
click at [12, 75] on button "–" at bounding box center [11, 75] width 13 height 13
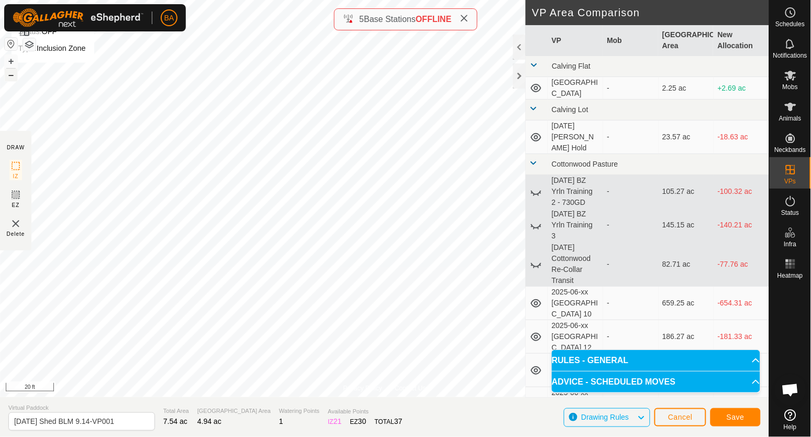
click at [10, 75] on button "–" at bounding box center [11, 75] width 13 height 13
click at [109, 12] on div "BA Schedules Notifications Mobs Animals Neckbands VPs Status Infra Heatmap Help…" at bounding box center [405, 218] width 811 height 437
click at [7, 72] on button "–" at bounding box center [11, 75] width 13 height 13
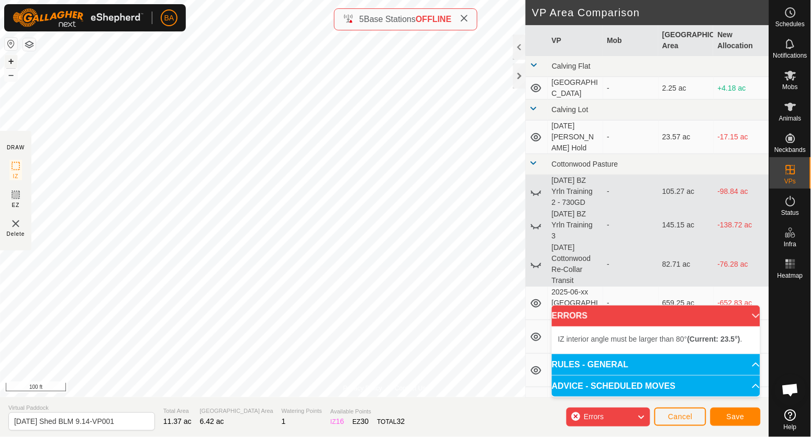
click at [8, 57] on button "+" at bounding box center [11, 61] width 13 height 13
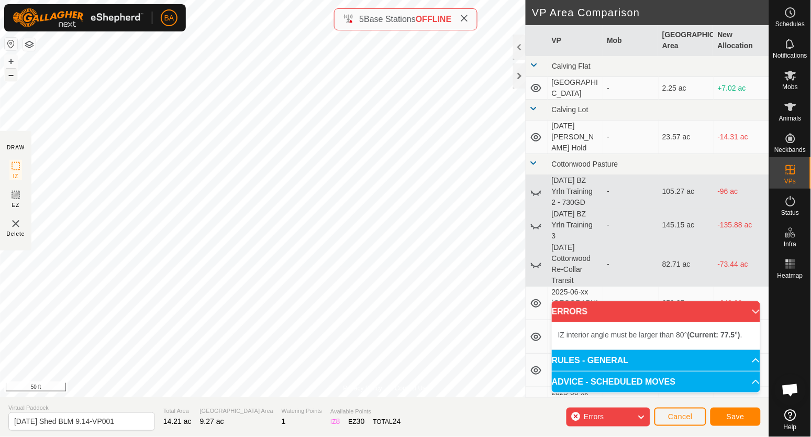
click at [12, 76] on button "–" at bounding box center [11, 75] width 13 height 13
click at [13, 72] on button "–" at bounding box center [11, 75] width 13 height 13
click at [10, 60] on button "+" at bounding box center [11, 61] width 13 height 13
click at [129, 13] on div "BA Schedules Notifications Mobs Animals Neckbands VPs Status Infra Heatmap Help…" at bounding box center [405, 218] width 811 height 437
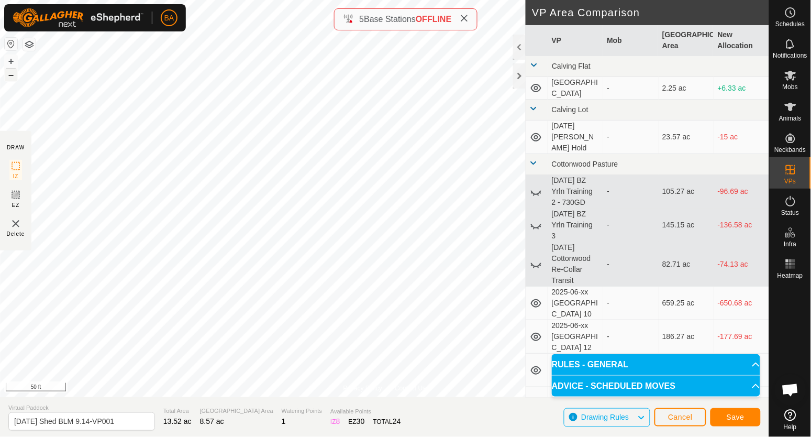
click at [9, 75] on button "–" at bounding box center [11, 75] width 13 height 13
click at [9, 73] on button "–" at bounding box center [11, 75] width 13 height 13
drag, startPoint x: 54, startPoint y: 421, endPoint x: 316, endPoint y: 430, distance: 261.9
click at [252, 436] on html "BA Schedules Notifications Mobs Animals Neckbands VPs Status Infra Heatmap Help…" at bounding box center [405, 218] width 811 height 437
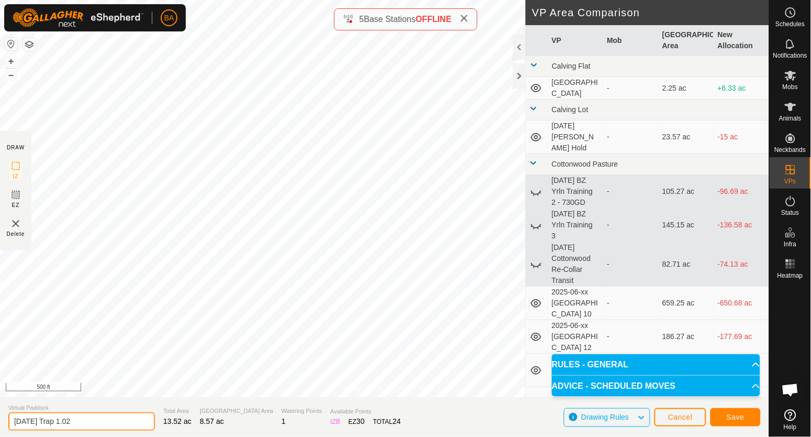
type input "[DATE] Trap 1.02"
click at [750, 417] on button "Save" at bounding box center [735, 417] width 50 height 18
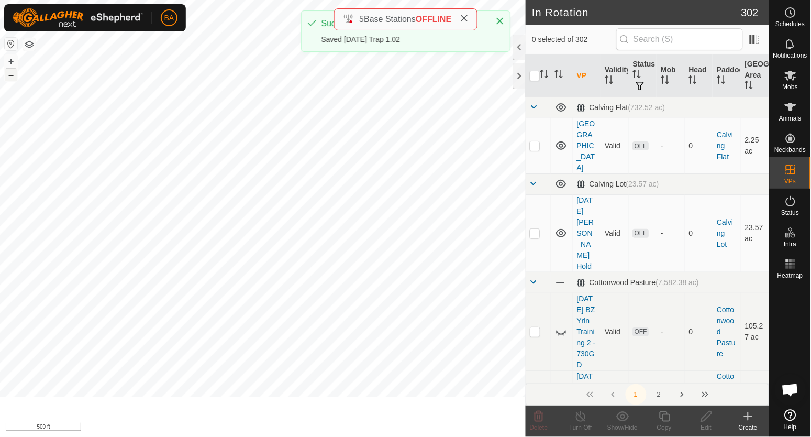
click at [7, 72] on button "–" at bounding box center [11, 75] width 13 height 13
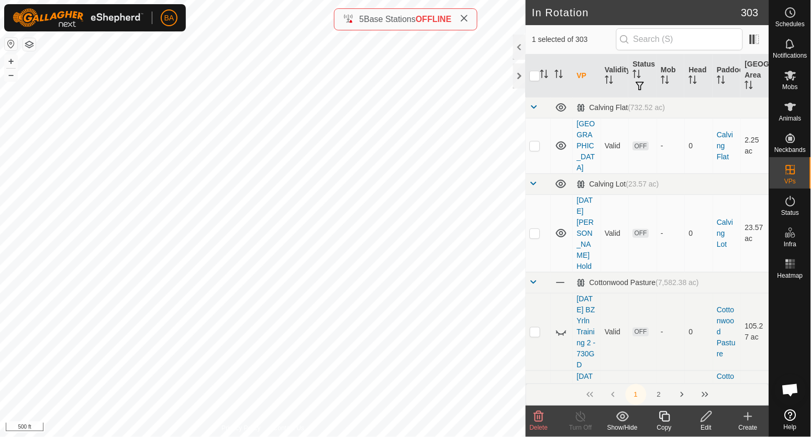
click at [666, 415] on icon at bounding box center [664, 416] width 13 height 13
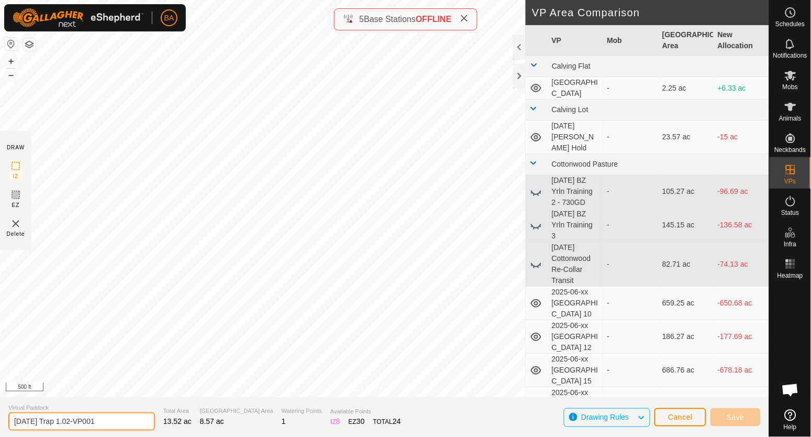
drag, startPoint x: 80, startPoint y: 425, endPoint x: 187, endPoint y: 421, distance: 107.4
click at [177, 422] on section "Virtual Paddock [DATE] Trap 1.02-VP001 Total Area 13.52 ac Grazing Area 8.57 ac…" at bounding box center [384, 417] width 769 height 40
type input "[DATE] Trap 1.03"
click at [8, 61] on button "+" at bounding box center [11, 61] width 13 height 13
click at [13, 57] on button "+" at bounding box center [11, 61] width 13 height 13
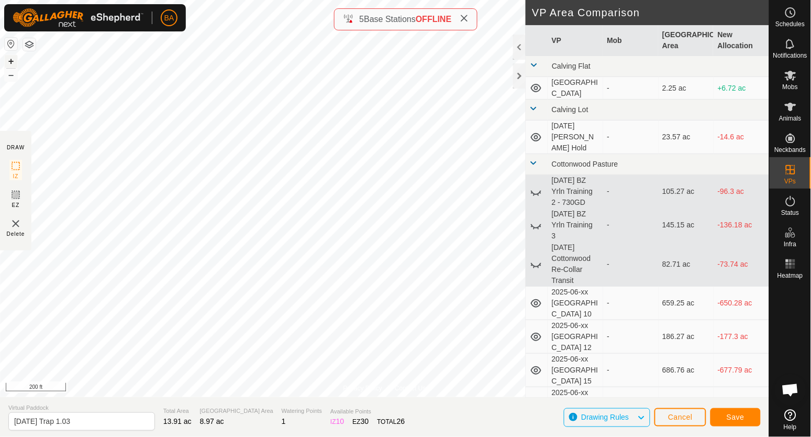
click at [12, 60] on button "+" at bounding box center [11, 61] width 13 height 13
click at [11, 75] on button "–" at bounding box center [11, 75] width 13 height 13
click at [10, 62] on button "+" at bounding box center [11, 61] width 13 height 13
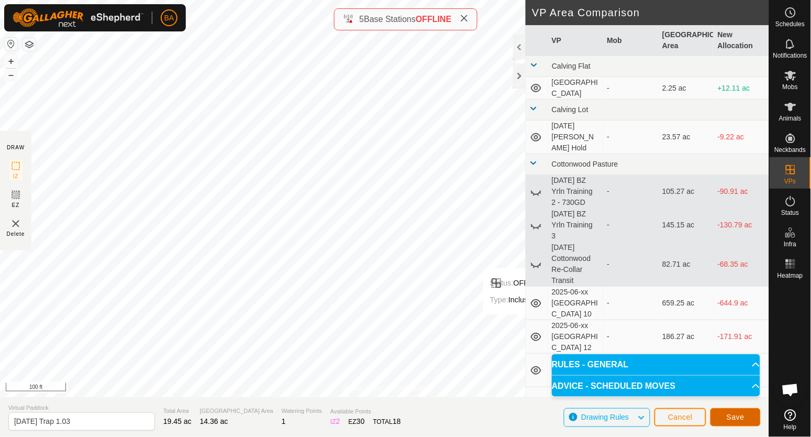
click at [743, 417] on span "Save" at bounding box center [736, 416] width 18 height 8
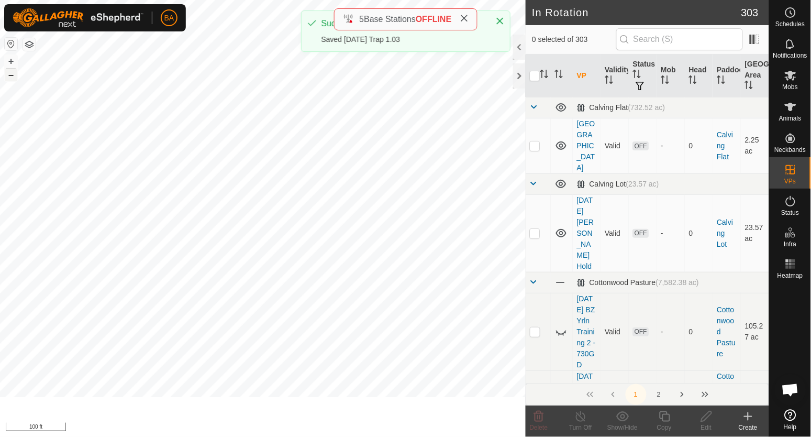
click at [10, 75] on button "–" at bounding box center [11, 75] width 13 height 13
click at [10, 76] on button "–" at bounding box center [11, 75] width 13 height 13
click at [13, 58] on button "+" at bounding box center [11, 61] width 13 height 13
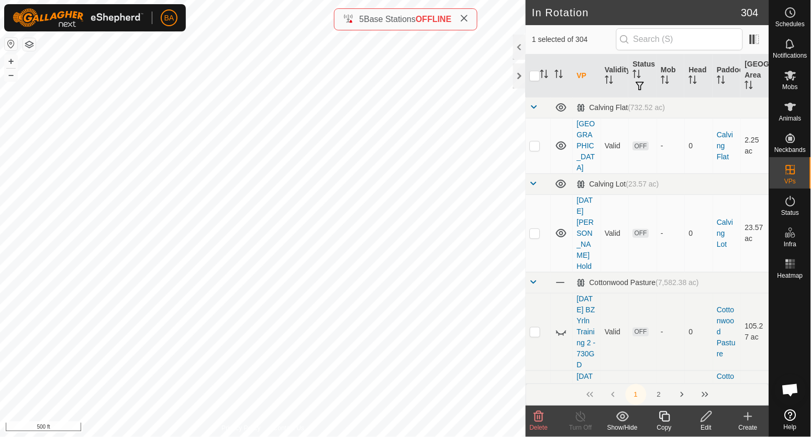
click at [665, 417] on icon at bounding box center [664, 416] width 13 height 13
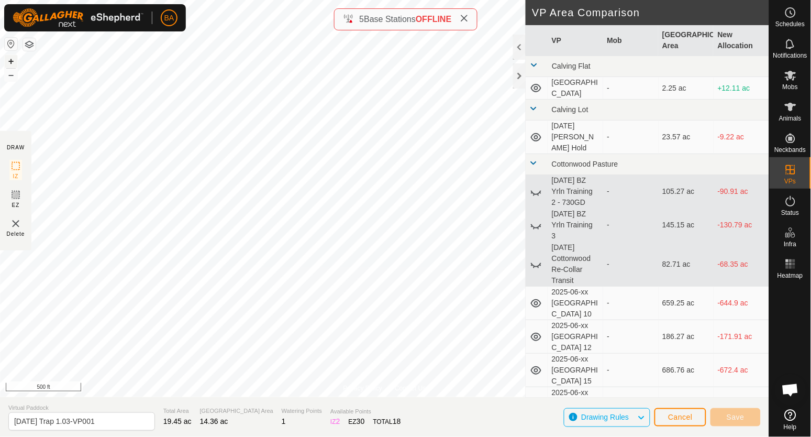
click at [12, 59] on button "+" at bounding box center [11, 61] width 13 height 13
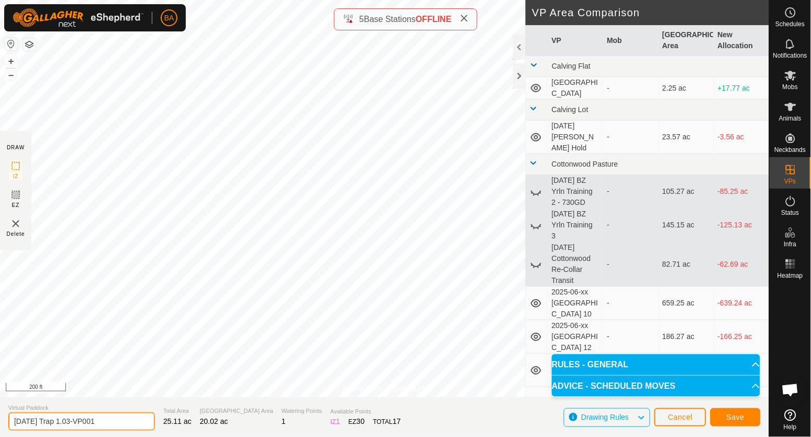
drag, startPoint x: 80, startPoint y: 418, endPoint x: 244, endPoint y: 398, distance: 165.6
click at [246, 411] on section "Virtual Paddock 2025-08-20 Trap 1.03-VP001 Total Area 25.11 ac Grazing Area 20.…" at bounding box center [384, 417] width 769 height 40
type input "2025-08-20 Trap 1.04"
click at [746, 419] on button "Save" at bounding box center [735, 417] width 50 height 18
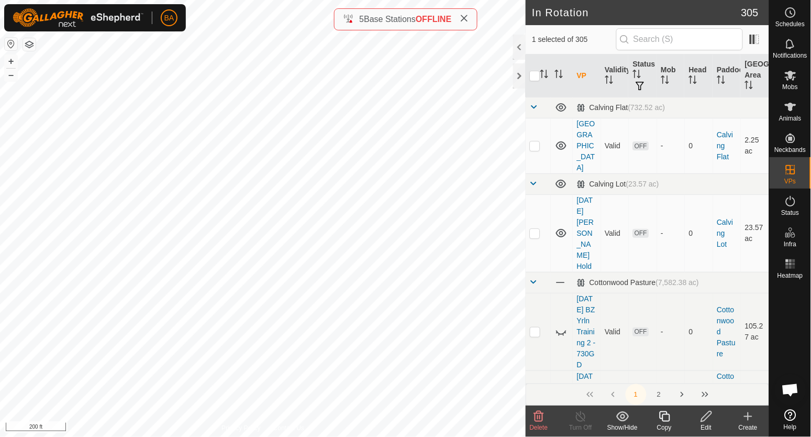
click at [663, 418] on icon at bounding box center [664, 416] width 13 height 13
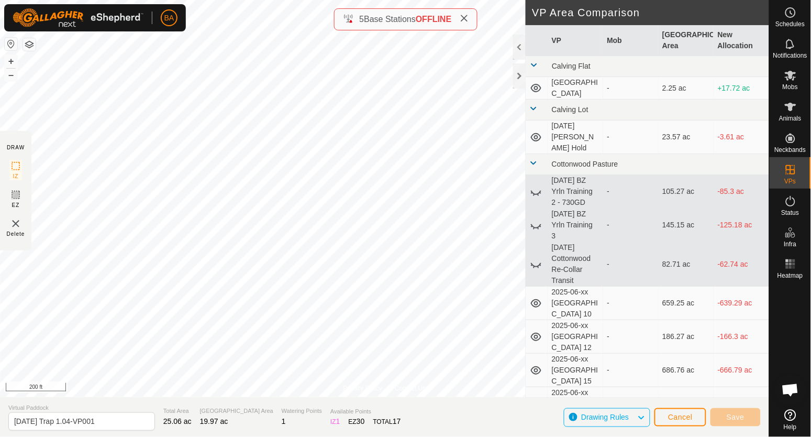
click at [286, 436] on html "BA Schedules Notifications Mobs Animals Neckbands VPs Status Infra Heatmap Help…" at bounding box center [405, 218] width 811 height 437
type input "2025-08-20 Trap 1.05"
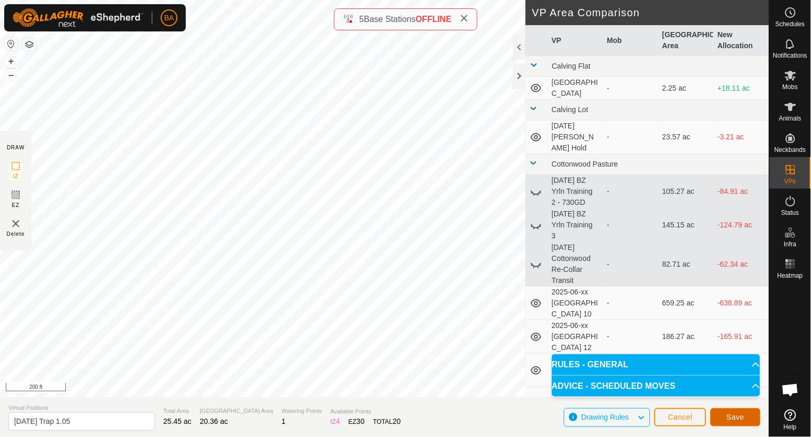
click at [724, 416] on button "Save" at bounding box center [735, 417] width 50 height 18
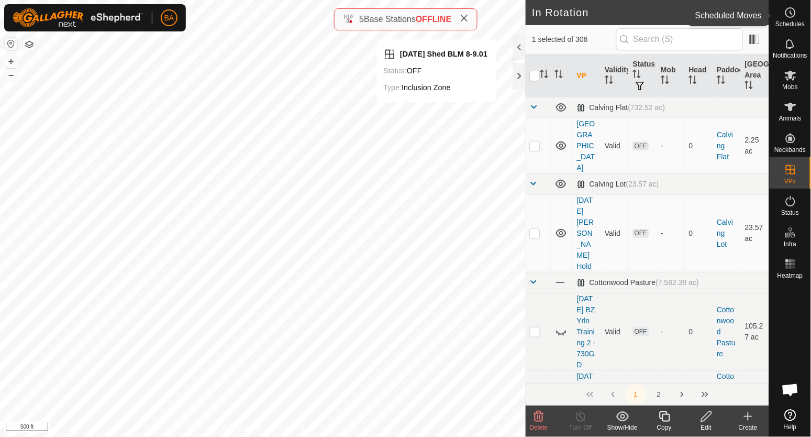
drag, startPoint x: 788, startPoint y: 16, endPoint x: 777, endPoint y: 27, distance: 14.8
click at [788, 15] on icon at bounding box center [790, 12] width 13 height 13
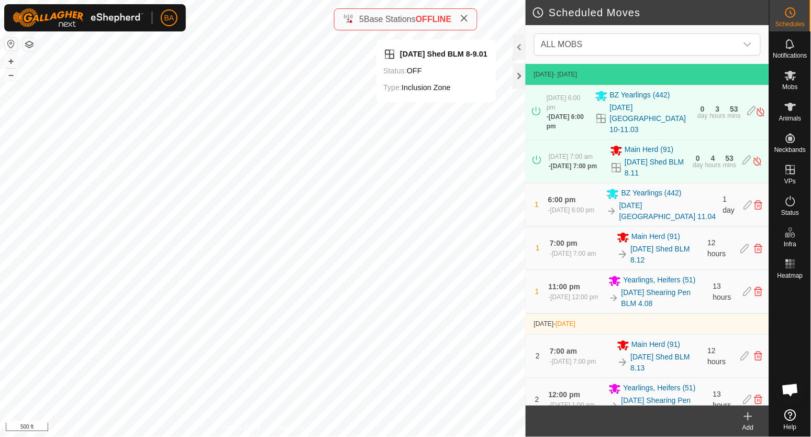
click at [741, 421] on create-svg-icon at bounding box center [748, 416] width 42 height 13
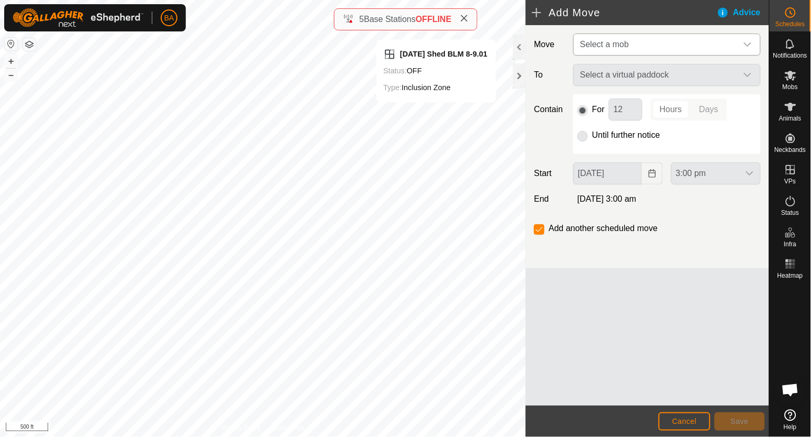
click at [629, 39] on span "Select a mob" at bounding box center [656, 44] width 161 height 21
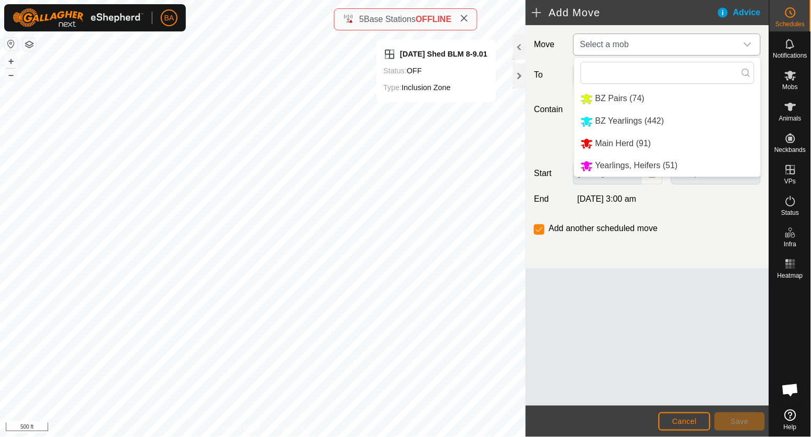
click at [619, 147] on li "Main Herd (91)" at bounding box center [667, 143] width 186 height 21
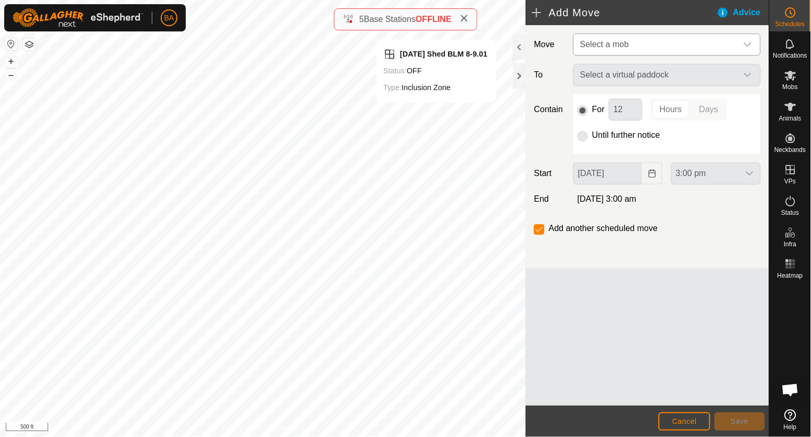
type input "02 Sep, 2025"
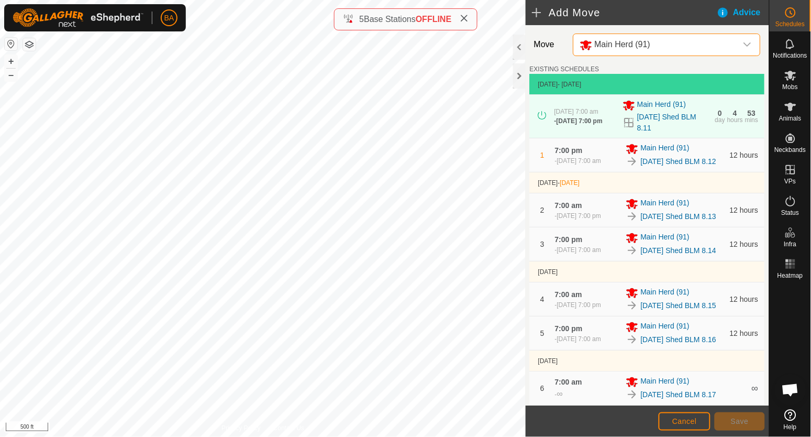
scroll to position [198, 0]
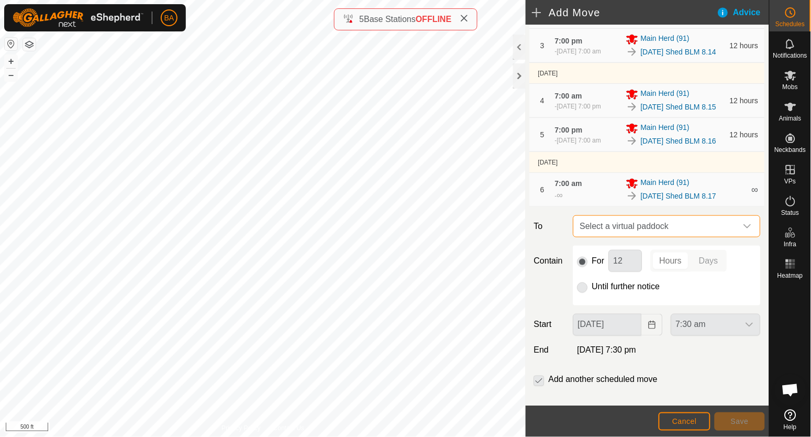
click at [602, 237] on span "Select a virtual paddock" at bounding box center [656, 226] width 161 height 21
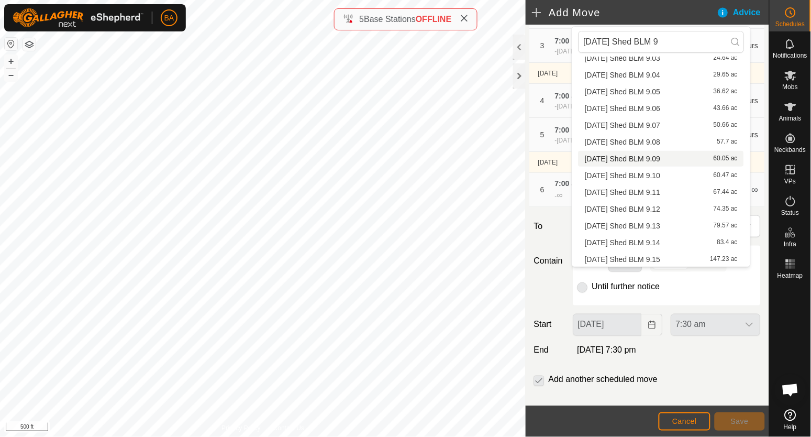
scroll to position [0, 0]
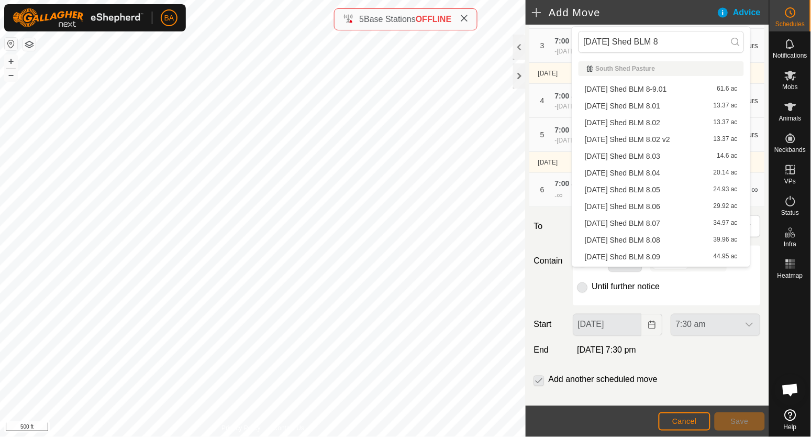
type input "2025-08-20 Shed BLM 8-"
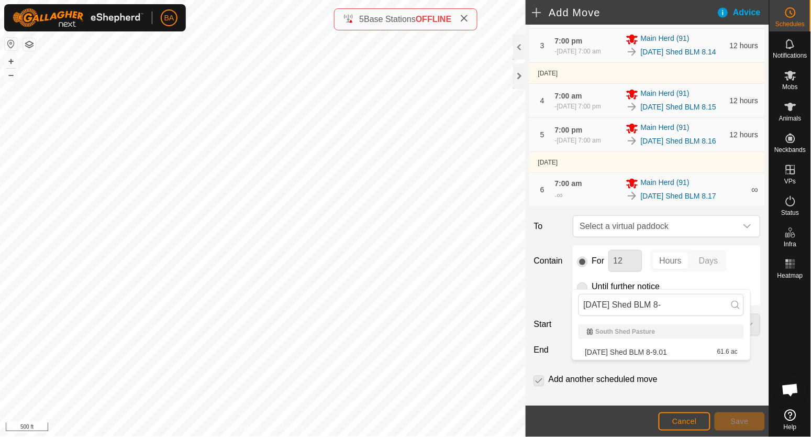
click at [657, 355] on li "2025-08-20 Shed BLM 8-9.01 61.6 ac" at bounding box center [660, 352] width 165 height 16
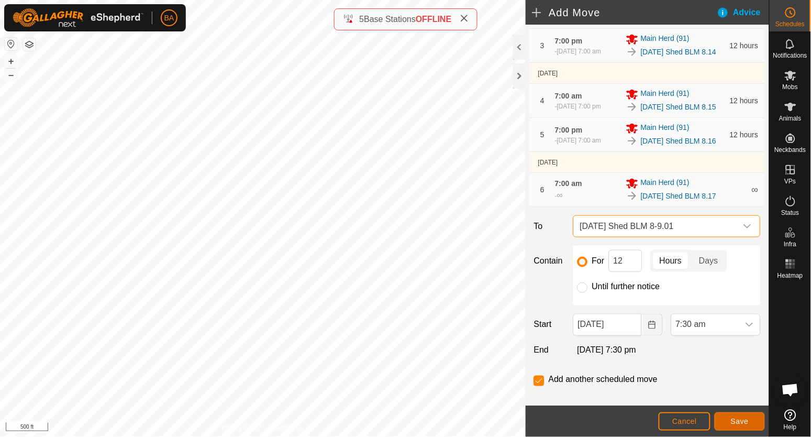
click at [737, 419] on span "Save" at bounding box center [740, 421] width 18 height 8
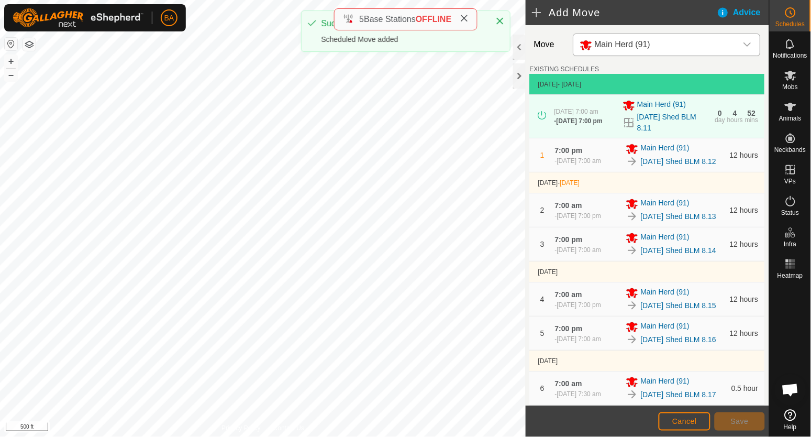
scroll to position [324, 0]
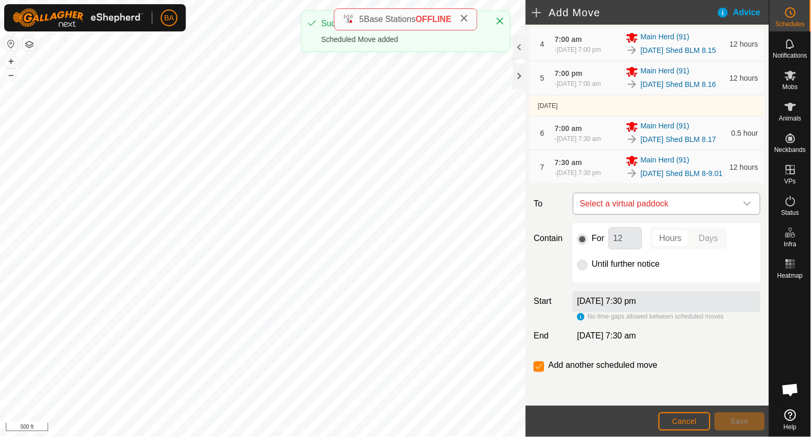
click at [667, 202] on span "Select a virtual paddock" at bounding box center [656, 203] width 161 height 21
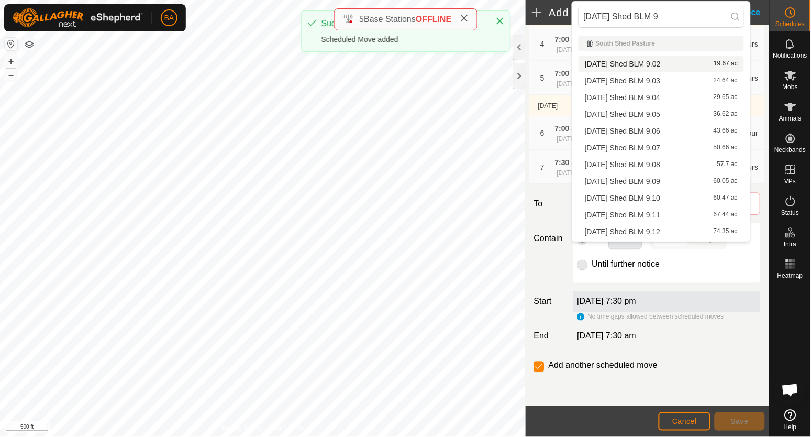
type input "2025-08-20 Shed BLM 9"
drag, startPoint x: 669, startPoint y: 64, endPoint x: 683, endPoint y: 253, distance: 189.5
click at [669, 63] on li "2025-08-20 Shed BLM 9.02 19.67 ac" at bounding box center [660, 64] width 165 height 16
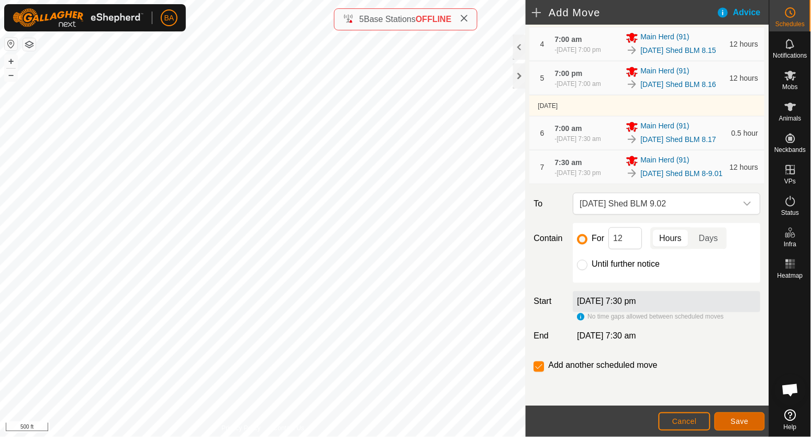
click at [734, 419] on span "Save" at bounding box center [740, 421] width 18 height 8
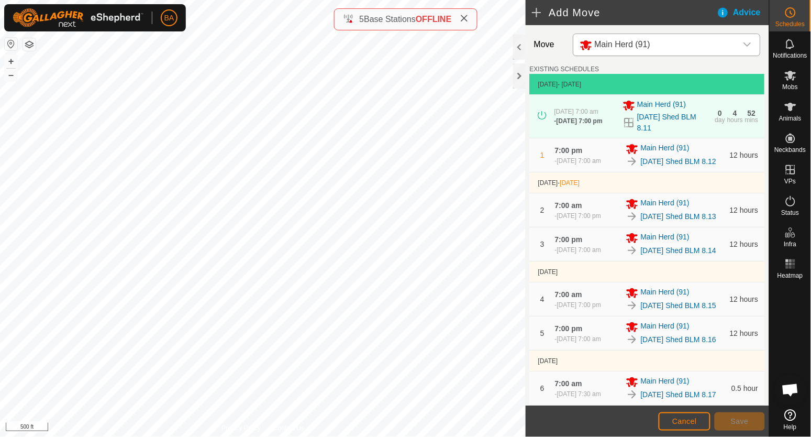
scroll to position [368, 0]
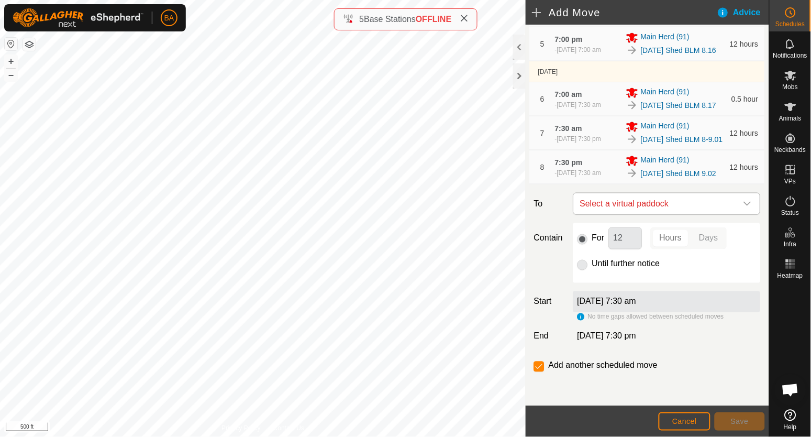
click at [710, 204] on span "Select a virtual paddock" at bounding box center [656, 203] width 161 height 21
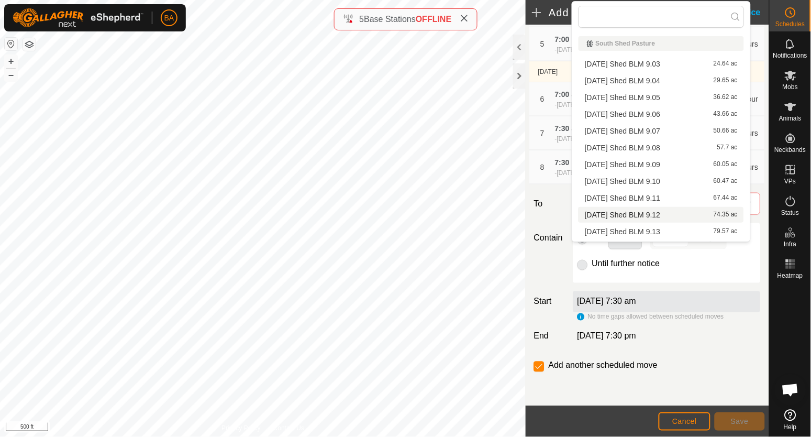
type input "2025-08-20 Shed BLM 9"
click at [682, 64] on li "2025-08-20 Shed BLM 9.03 24.64 ac" at bounding box center [660, 64] width 165 height 16
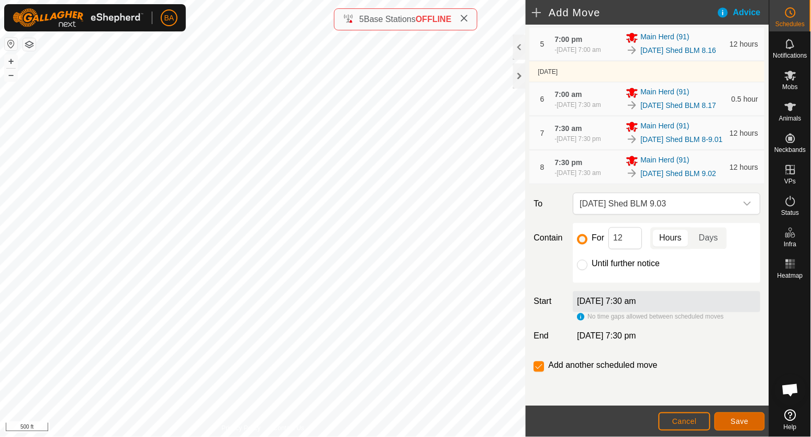
click at [743, 420] on span "Save" at bounding box center [740, 421] width 18 height 8
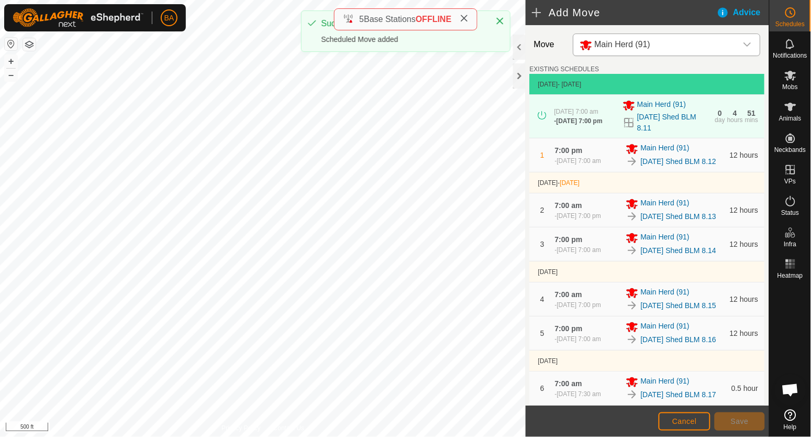
scroll to position [432, 0]
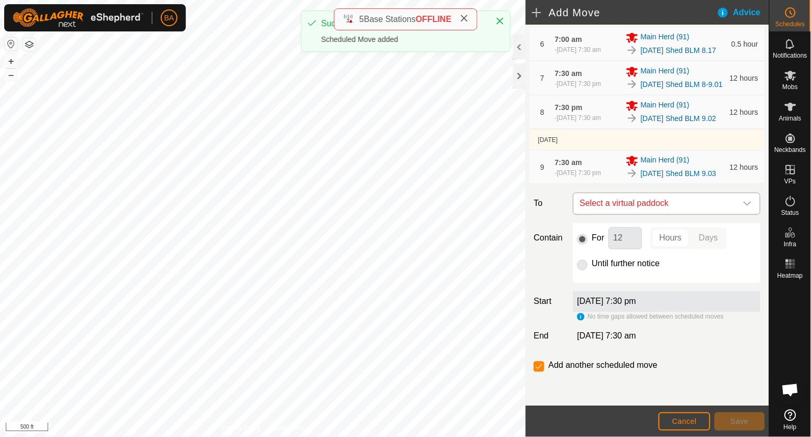
click at [681, 200] on span "Select a virtual paddock" at bounding box center [656, 203] width 161 height 21
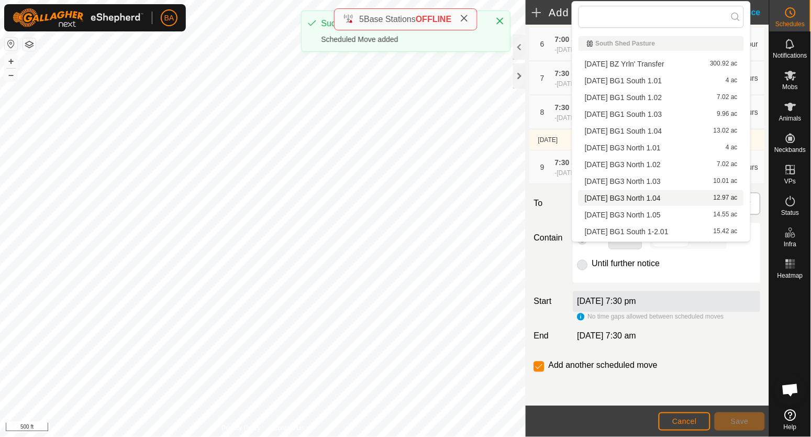
type input "2025-08-20 Shed BLM 9"
click at [679, 79] on li "2025-08-20 Shed BLM 9.04 29.65 ac" at bounding box center [660, 81] width 165 height 16
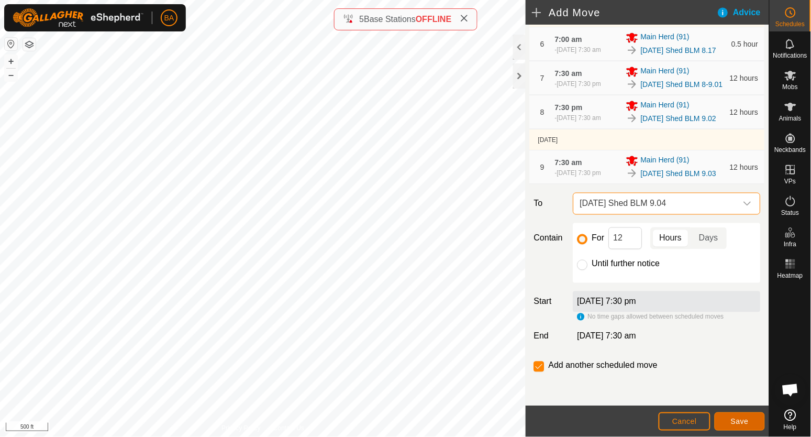
click at [737, 418] on span "Save" at bounding box center [740, 421] width 18 height 8
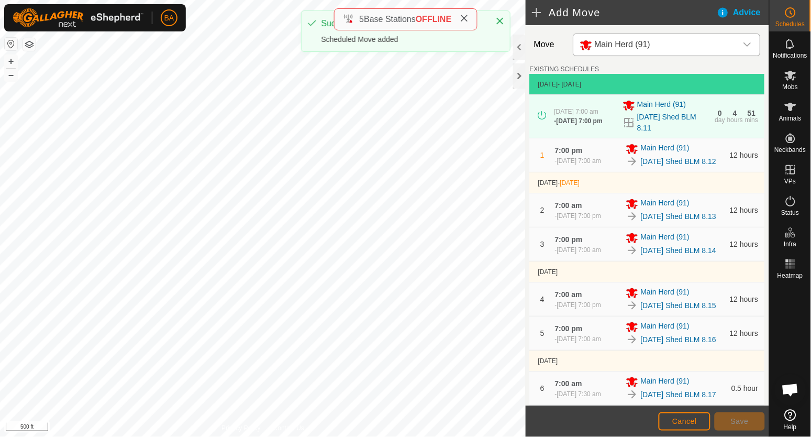
scroll to position [476, 0]
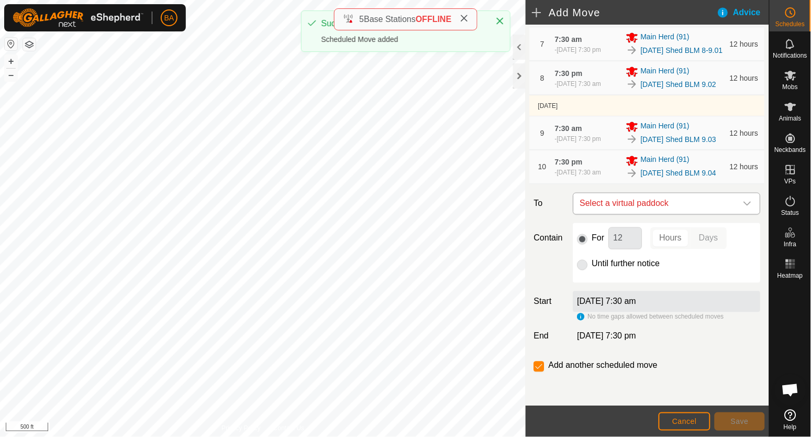
click at [703, 209] on span "Select a virtual paddock" at bounding box center [656, 203] width 161 height 21
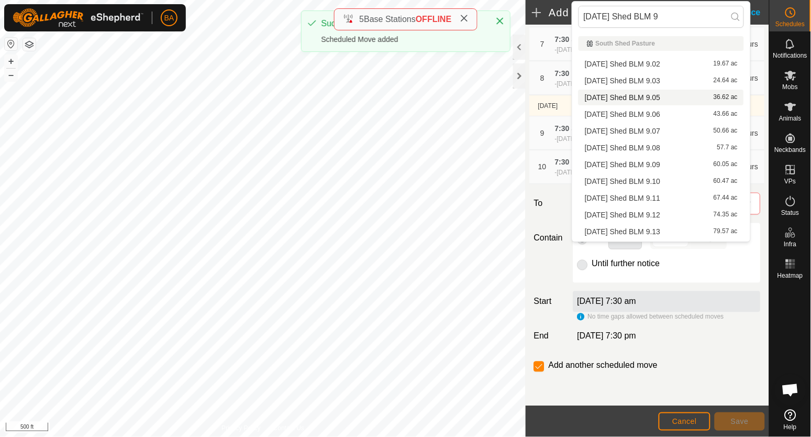
type input "2025-08-20 Shed BLM 9"
click at [685, 93] on li "2025-08-20 Shed BLM 9.05 36.62 ac" at bounding box center [660, 98] width 165 height 16
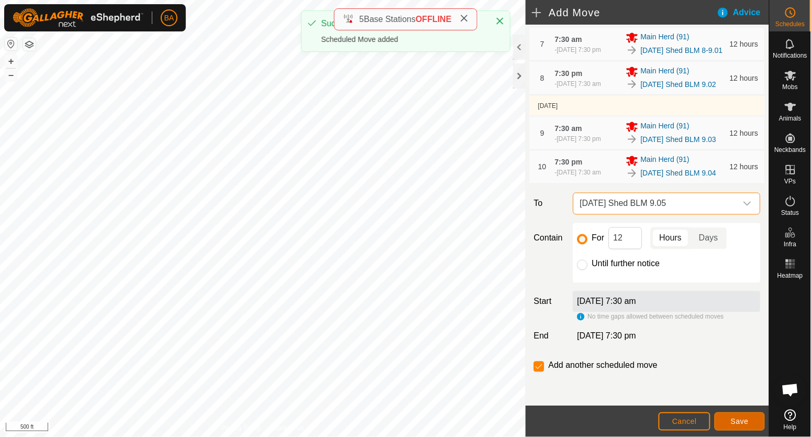
click at [737, 421] on span "Save" at bounding box center [740, 421] width 18 height 8
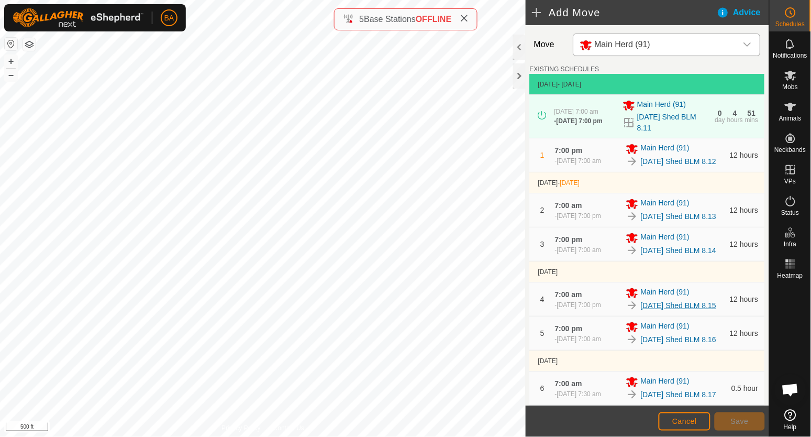
scroll to position [540, 0]
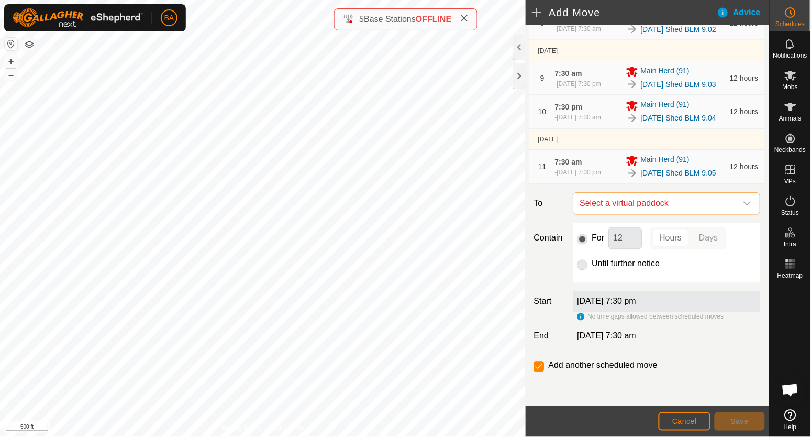
click at [698, 196] on span "Select a virtual paddock" at bounding box center [656, 203] width 161 height 21
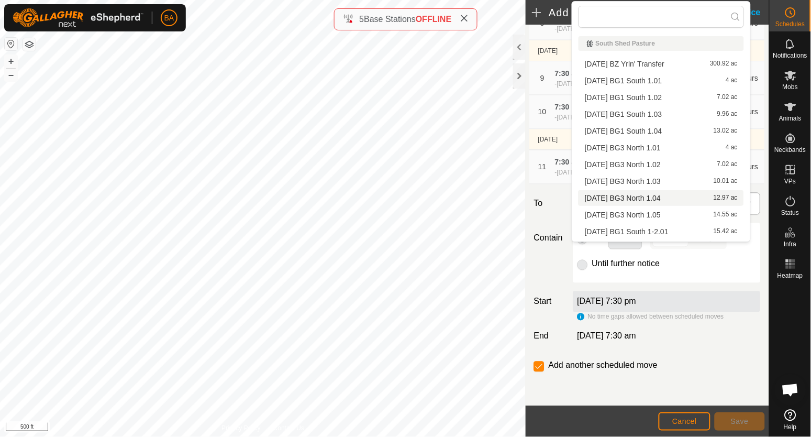
type input "2025-08-20 Shed BLM 9"
click at [679, 113] on li "2025-08-20 Shed BLM 9.06 43.66 ac" at bounding box center [660, 114] width 165 height 16
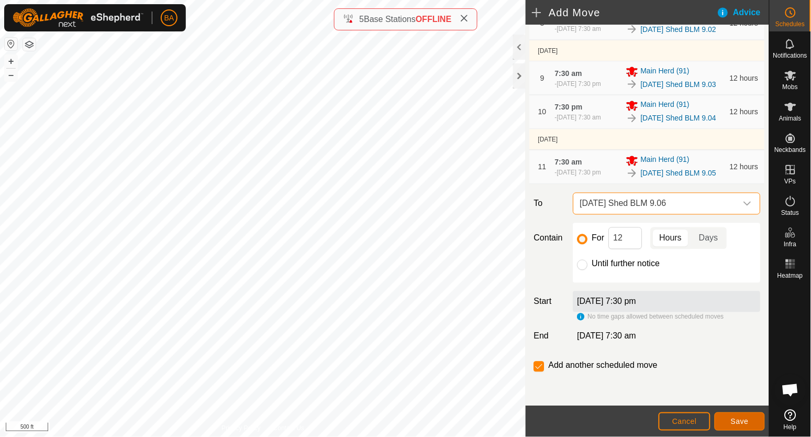
click at [745, 420] on span "Save" at bounding box center [740, 421] width 18 height 8
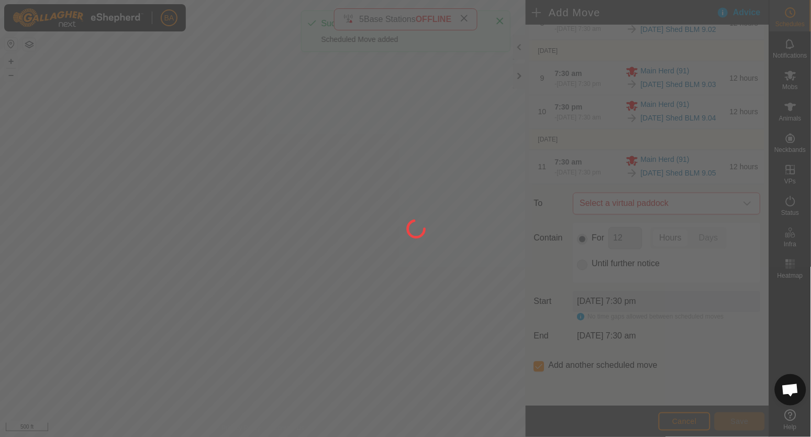
scroll to position [0, 0]
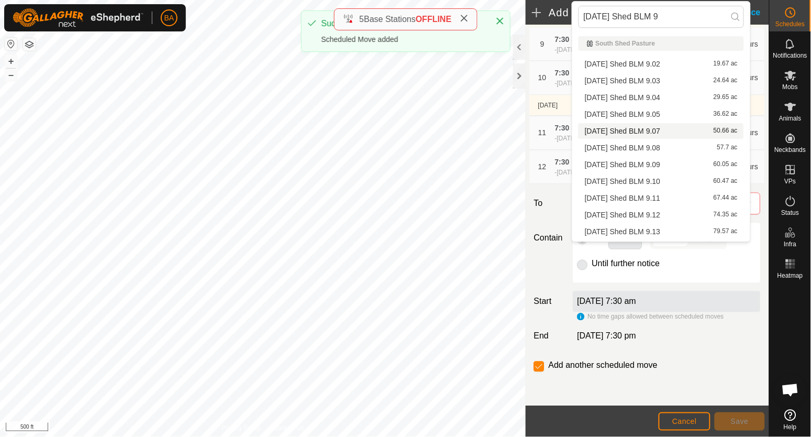
type input "2025-08-20 Shed BLM 9"
click at [684, 125] on li "2025-08-20 Shed BLM 9.07 50.66 ac" at bounding box center [660, 131] width 165 height 16
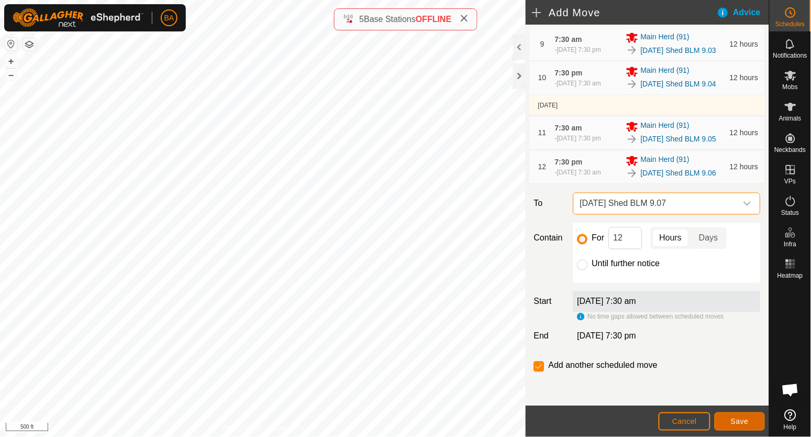
click at [743, 417] on span "Save" at bounding box center [740, 421] width 18 height 8
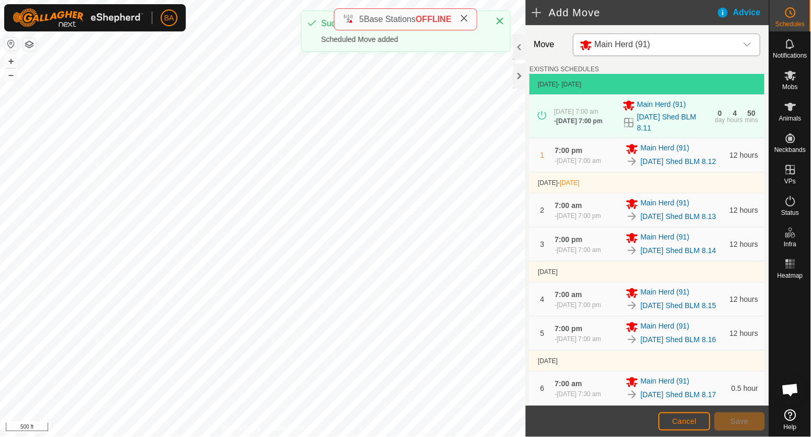
scroll to position [648, 0]
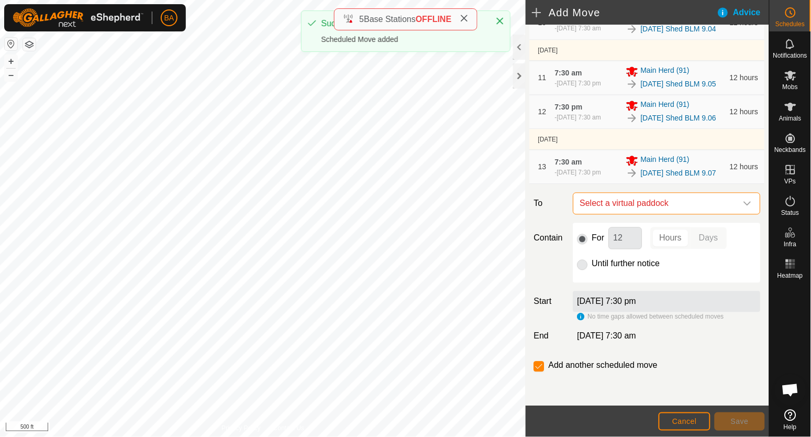
click at [650, 196] on span "Select a virtual paddock" at bounding box center [656, 203] width 161 height 21
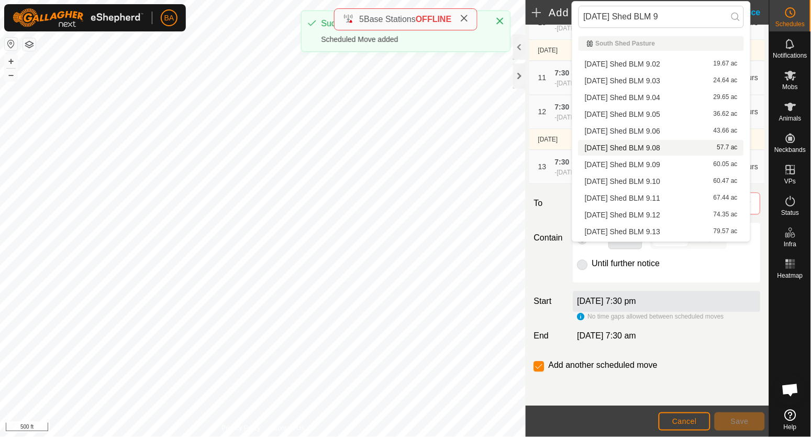
type input "2025-08-20 Shed BLM 9"
click at [642, 150] on li "2025-08-20 Shed BLM 9.08 57.7 ac" at bounding box center [660, 148] width 165 height 16
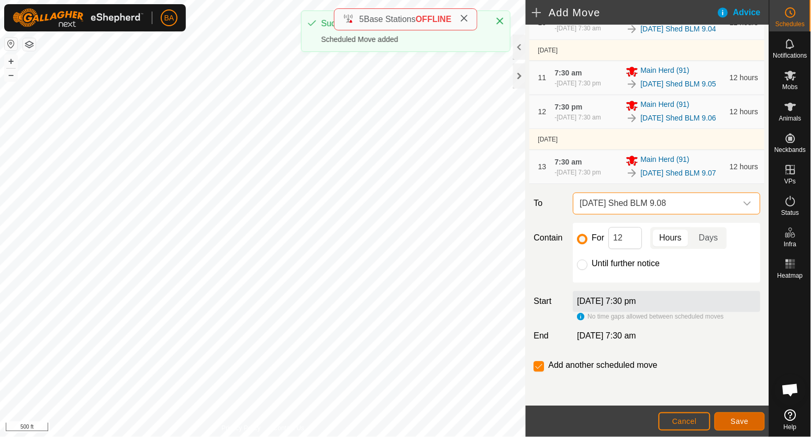
click at [746, 419] on span "Save" at bounding box center [740, 421] width 18 height 8
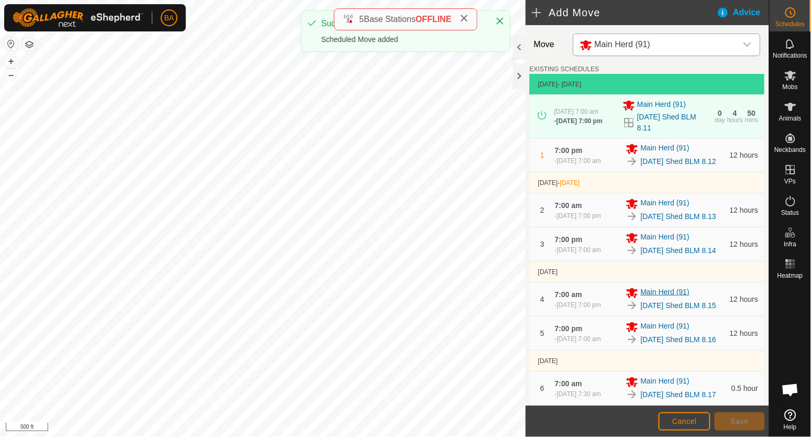
scroll to position [692, 0]
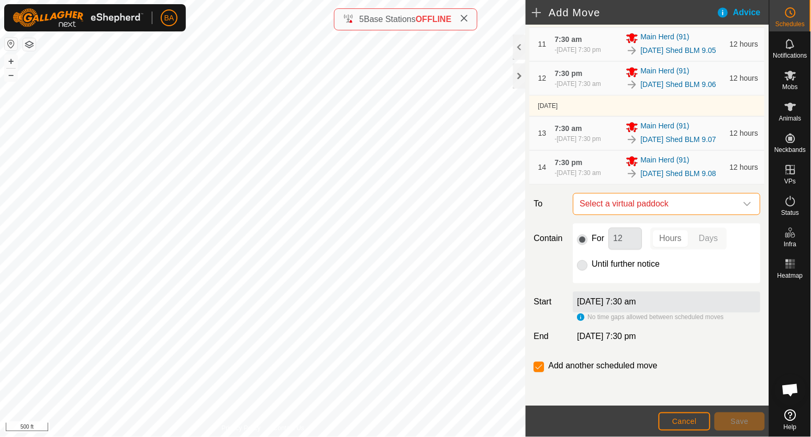
click at [654, 203] on span "Select a virtual paddock" at bounding box center [656, 203] width 161 height 21
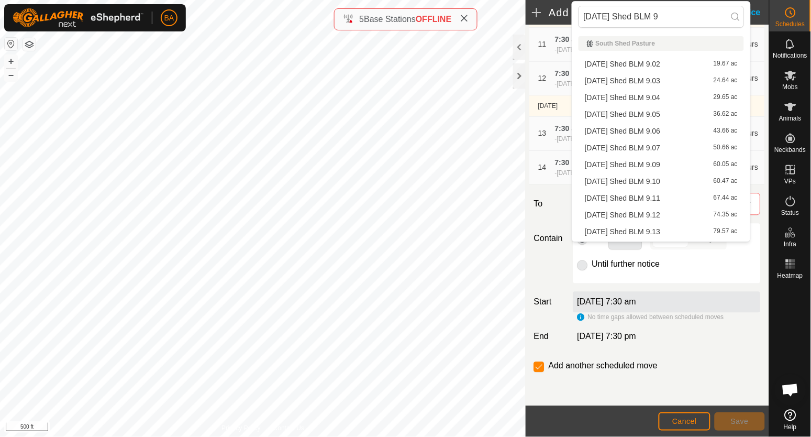
click at [655, 168] on li "2025-08-20 Shed BLM 9.09 60.05 ac" at bounding box center [660, 165] width 165 height 16
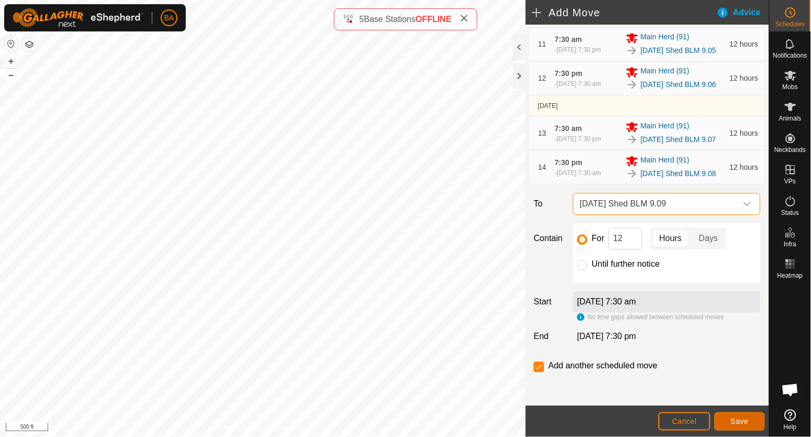
click at [738, 419] on span "Save" at bounding box center [740, 421] width 18 height 8
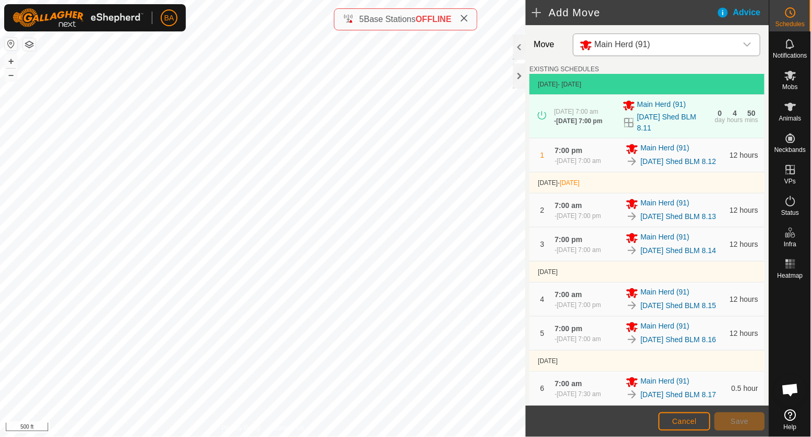
scroll to position [756, 0]
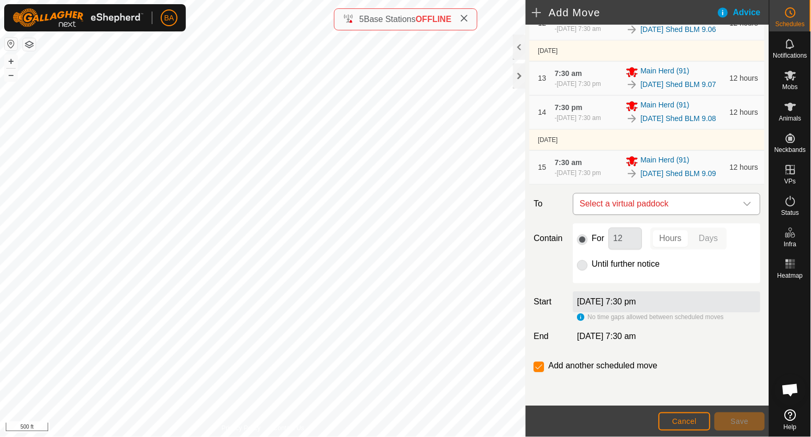
click at [692, 200] on span "Select a virtual paddock" at bounding box center [656, 203] width 161 height 21
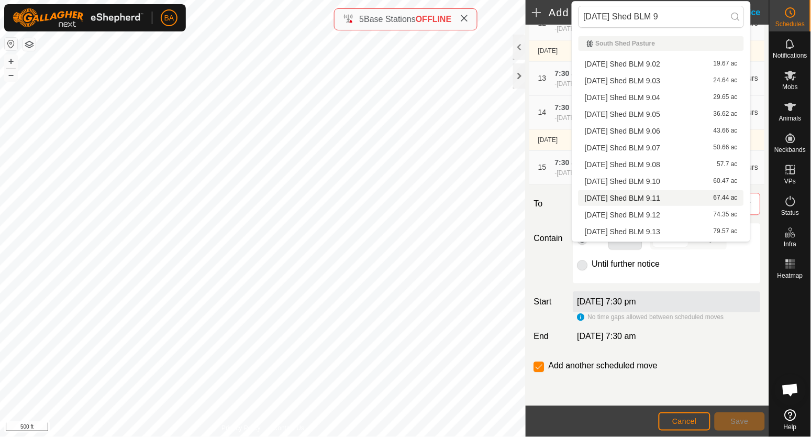
type input "2025-08-20 Shed BLM 9"
drag, startPoint x: 688, startPoint y: 179, endPoint x: 741, endPoint y: 356, distance: 185.2
click at [688, 178] on li "2025-08-20 Shed BLM 9.10 60.47 ac" at bounding box center [660, 181] width 165 height 16
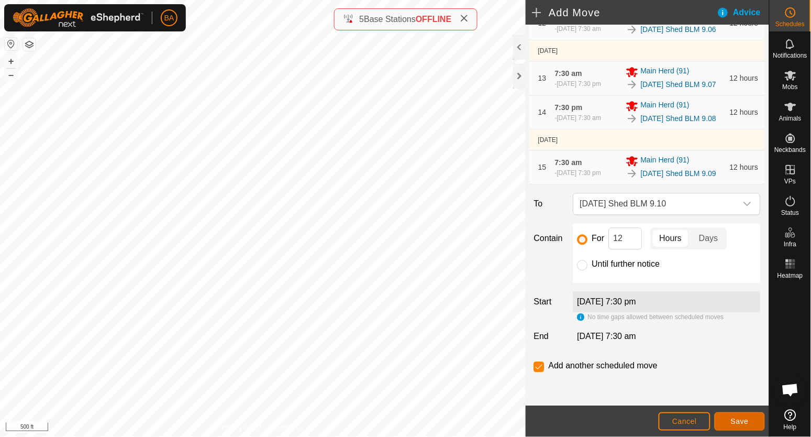
click at [739, 419] on span "Save" at bounding box center [740, 421] width 18 height 8
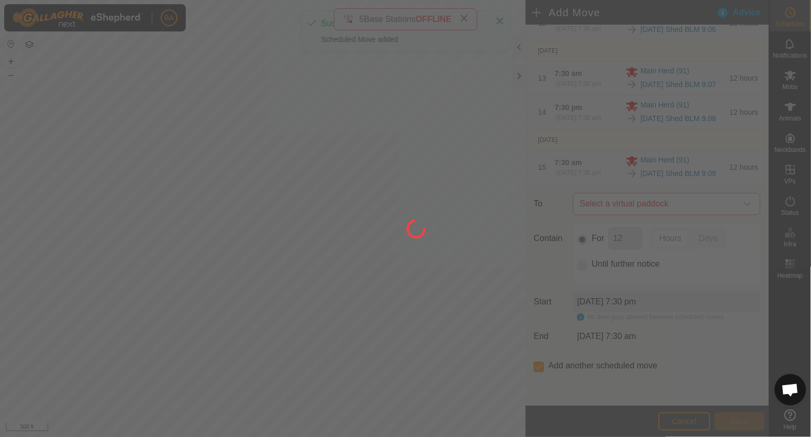
scroll to position [0, 0]
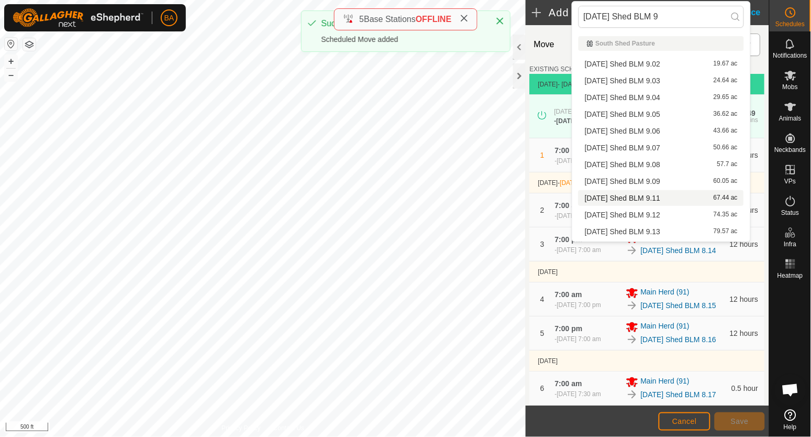
scroll to position [799, 0]
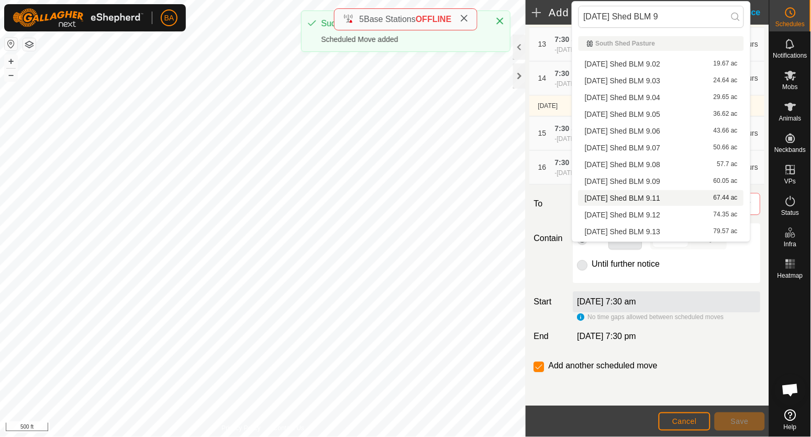
drag, startPoint x: 696, startPoint y: 197, endPoint x: 715, endPoint y: 316, distance: 120.3
click at [695, 197] on li "2025-08-20 Shed BLM 9.11 67.44 ac" at bounding box center [660, 198] width 165 height 16
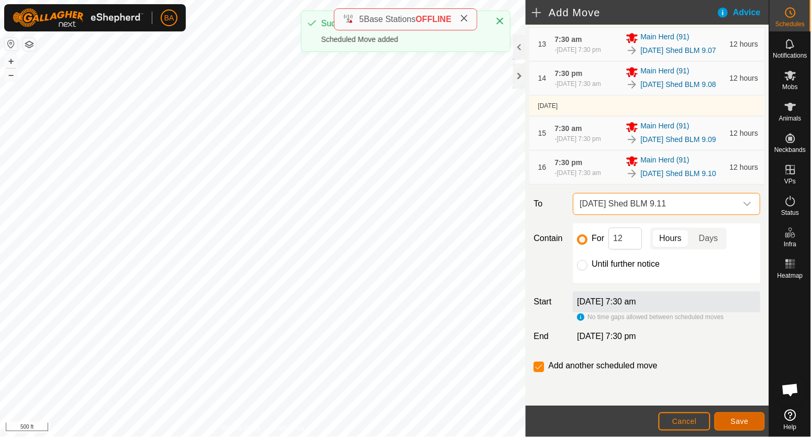
click at [734, 417] on span "Save" at bounding box center [740, 421] width 18 height 8
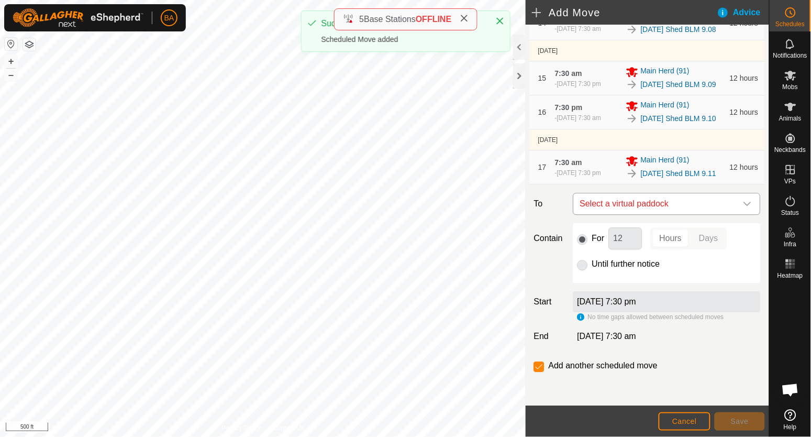
scroll to position [864, 0]
click at [703, 194] on span "Select a virtual paddock" at bounding box center [656, 203] width 161 height 21
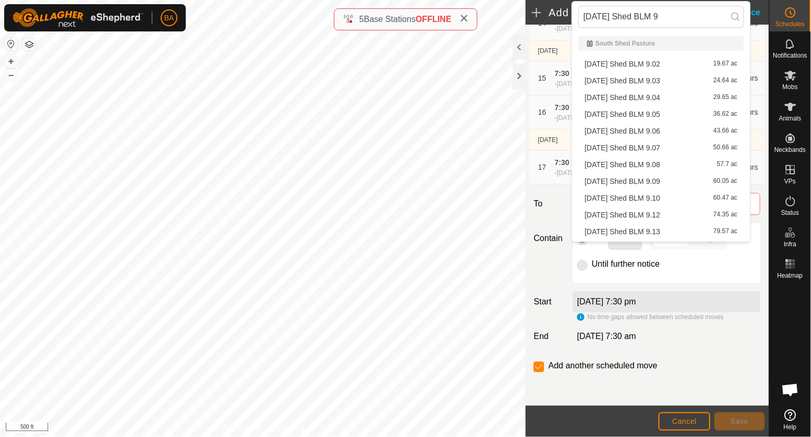
drag, startPoint x: 699, startPoint y: 210, endPoint x: 722, endPoint y: 358, distance: 149.4
click at [699, 210] on li "2025-08-20 Shed BLM 9.12 74.35 ac" at bounding box center [660, 215] width 165 height 16
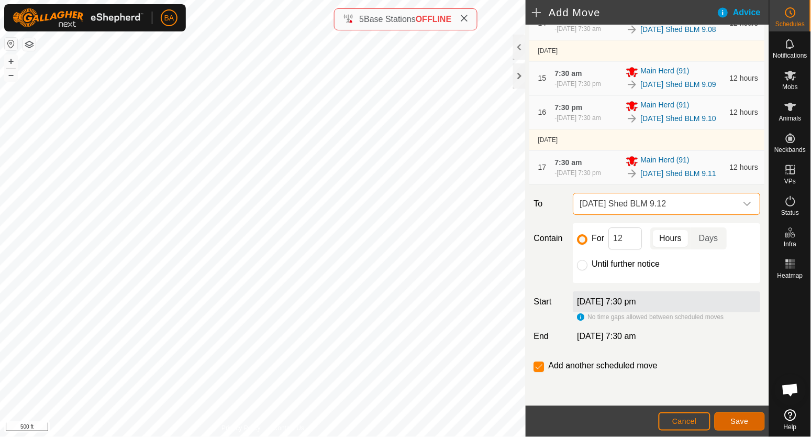
click at [738, 418] on span "Save" at bounding box center [740, 421] width 18 height 8
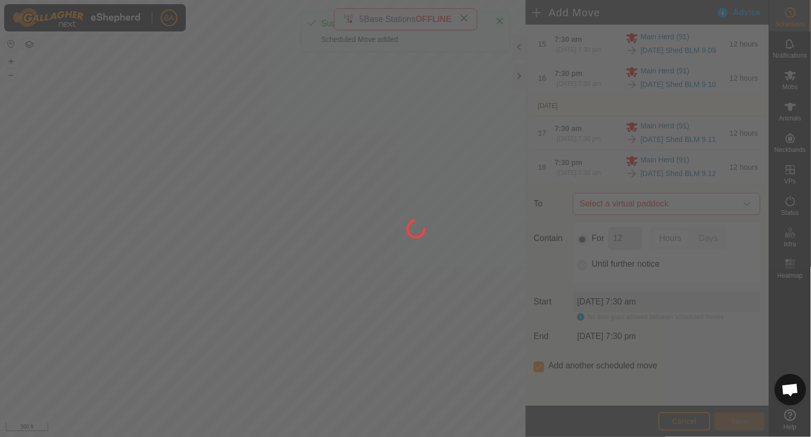
scroll to position [0, 0]
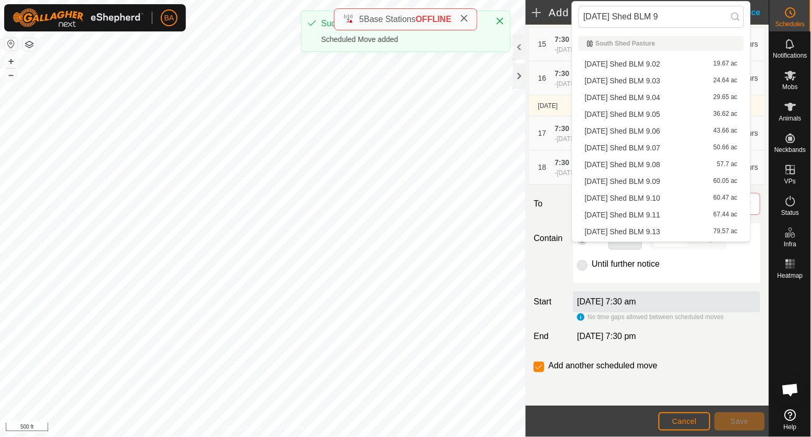
click at [679, 229] on li "2025-08-20 Shed BLM 9.13 79.57 ac" at bounding box center [660, 232] width 165 height 16
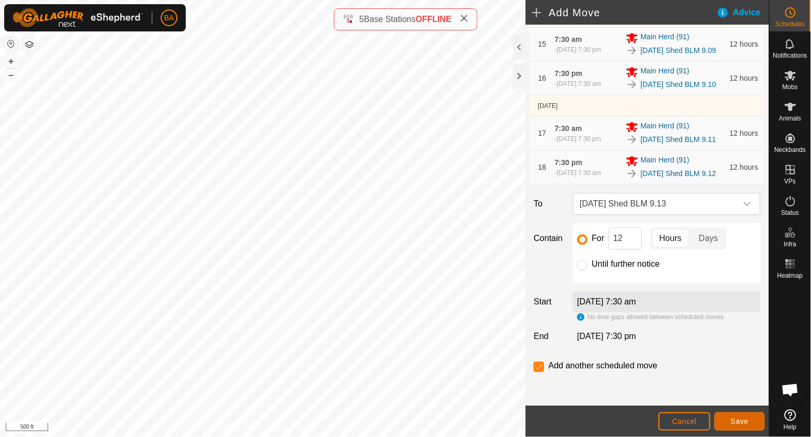
click at [740, 422] on span "Save" at bounding box center [740, 421] width 18 height 8
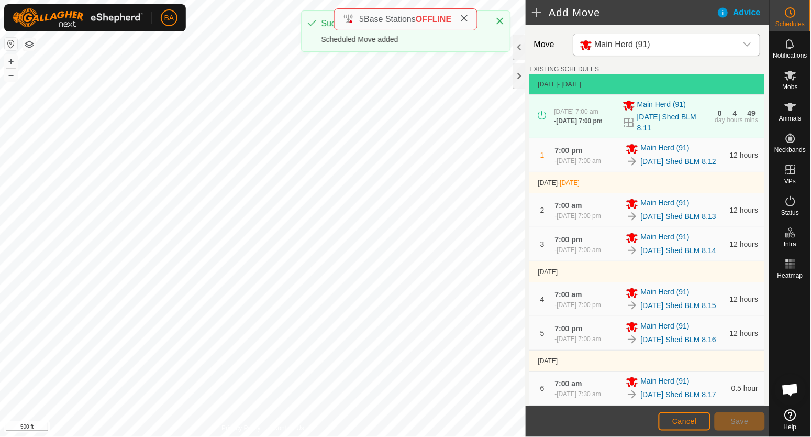
scroll to position [972, 0]
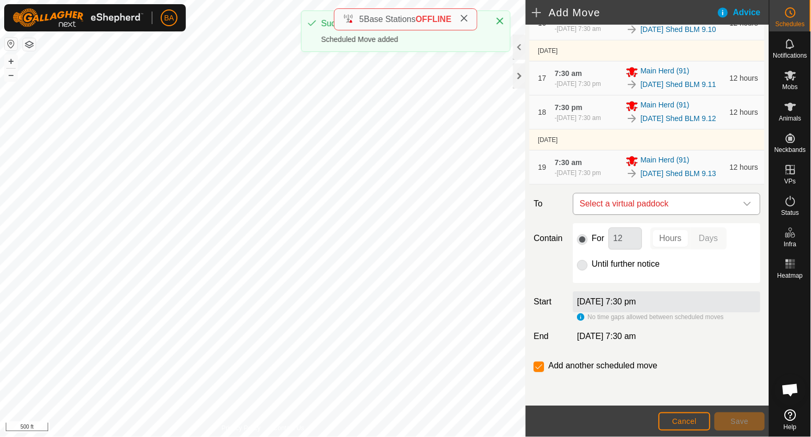
click at [703, 197] on span "Select a virtual paddock" at bounding box center [656, 203] width 161 height 21
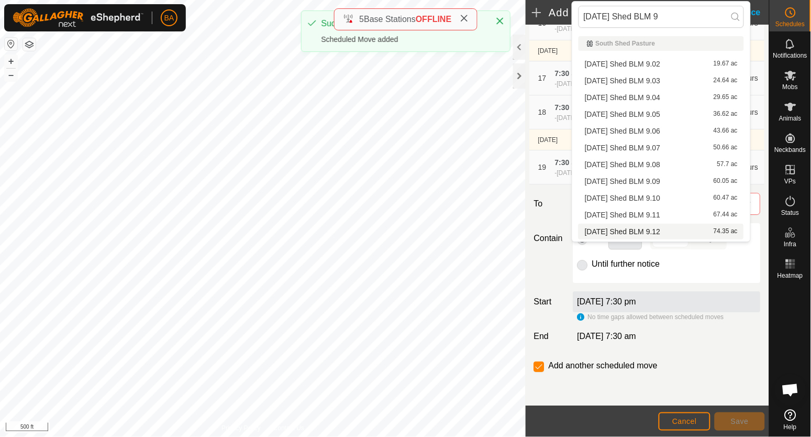
click at [700, 240] on li "2025-08-20 Shed BLM 9.14 83.4 ac" at bounding box center [660, 248] width 165 height 16
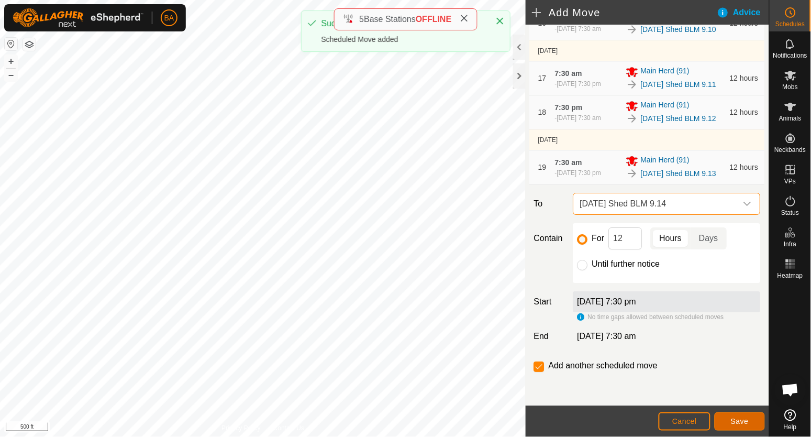
click at [742, 421] on span "Save" at bounding box center [740, 421] width 18 height 8
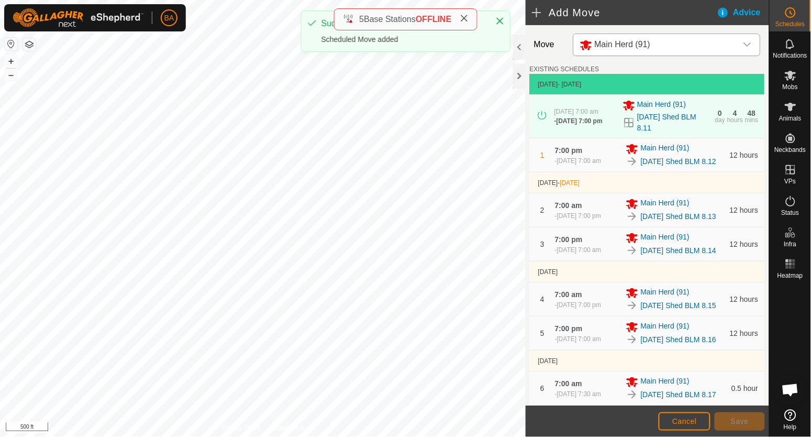
scroll to position [1015, 0]
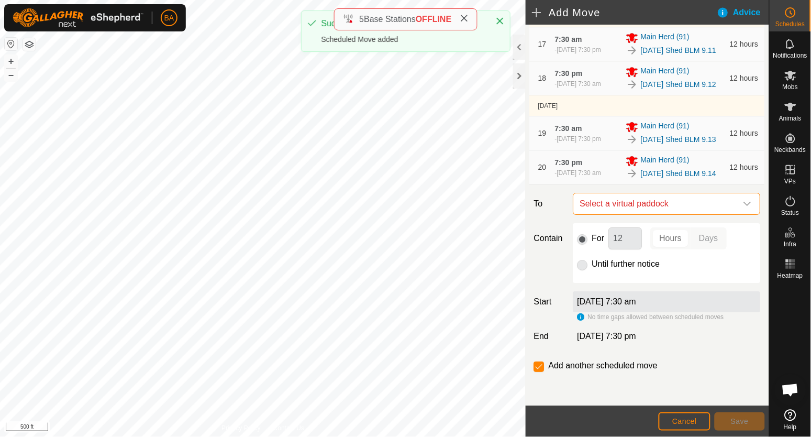
click at [679, 204] on span "Select a virtual paddock" at bounding box center [656, 203] width 161 height 21
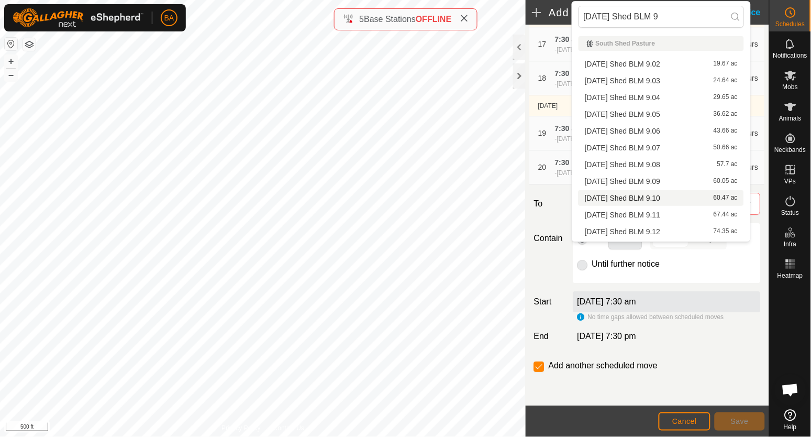
scroll to position [31, 0]
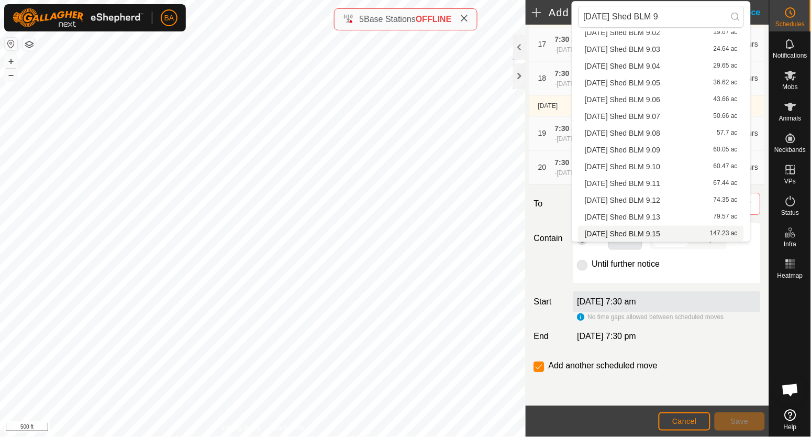
type input "2025-08-20 Shed BLM 9"
click at [677, 231] on li "2025-08-20 Shed BLM 9.15 147.23 ac" at bounding box center [660, 234] width 165 height 16
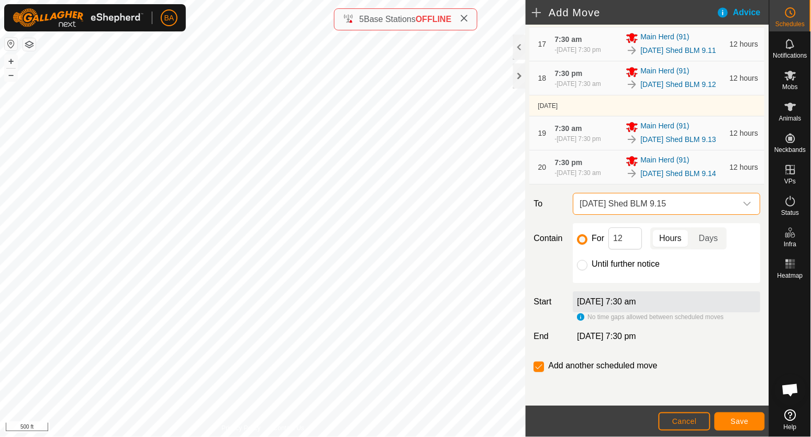
click at [589, 265] on div "Until further notice" at bounding box center [666, 264] width 179 height 13
click at [579, 266] on input "Until further notice" at bounding box center [582, 265] width 10 height 10
radio input "true"
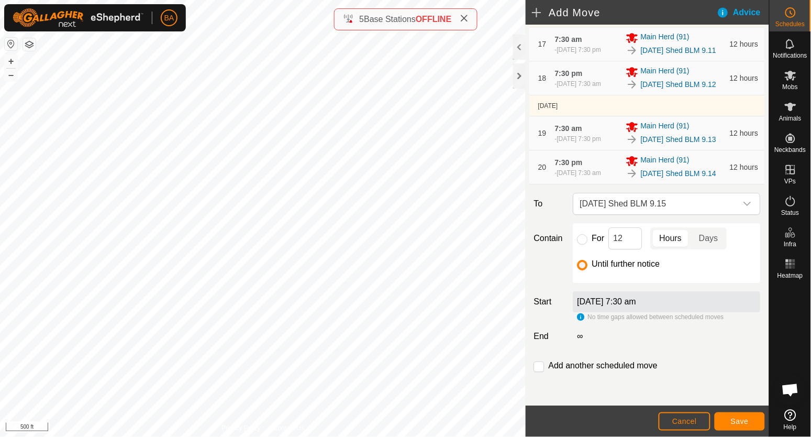
checkbox input "false"
click at [733, 423] on span "Save" at bounding box center [740, 421] width 18 height 8
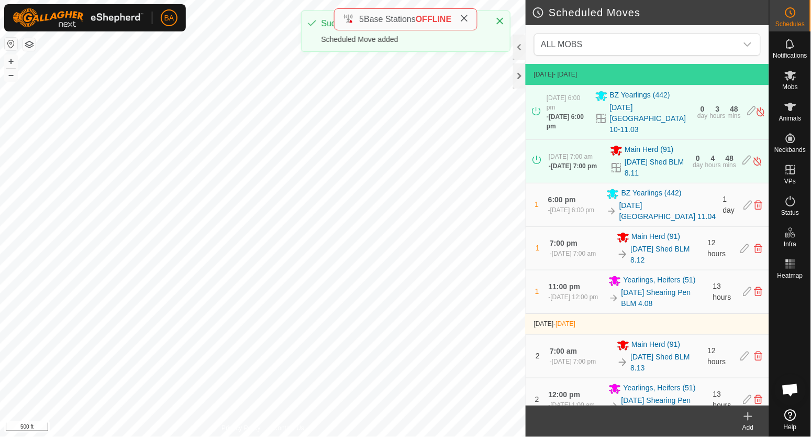
click at [550, 84] on td "30 Aug 2025 - Today" at bounding box center [647, 74] width 243 height 21
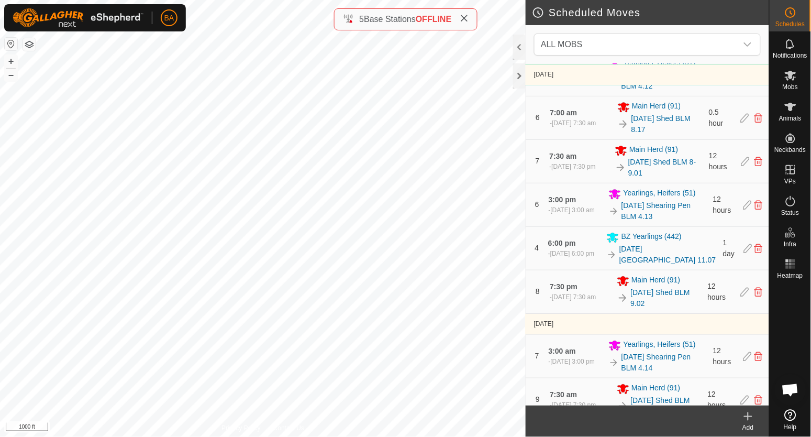
scroll to position [3303, 0]
